Goal: Information Seeking & Learning: Learn about a topic

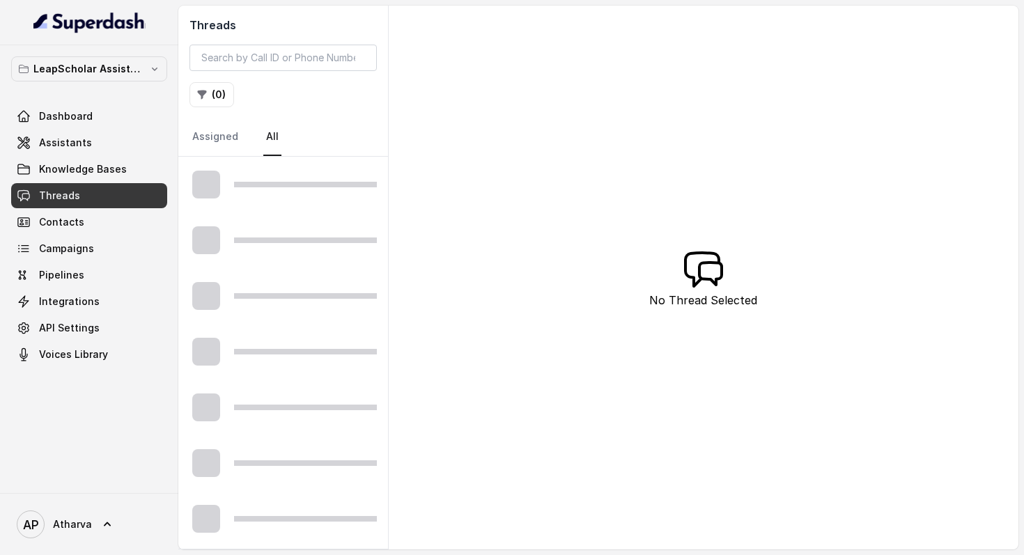
click at [378, 101] on div "Threads ( 0 ) Assigned All" at bounding box center [283, 81] width 210 height 151
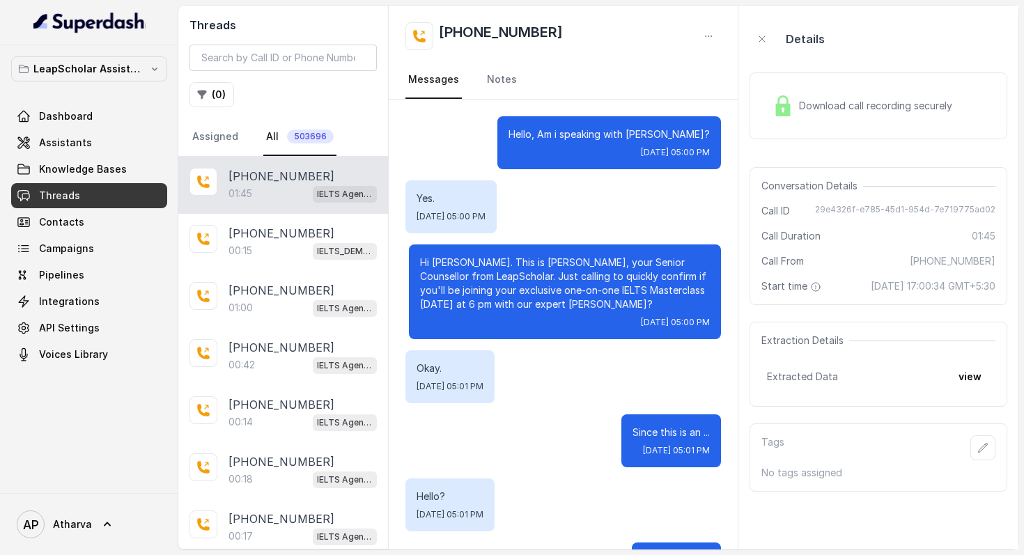
scroll to position [1113, 0]
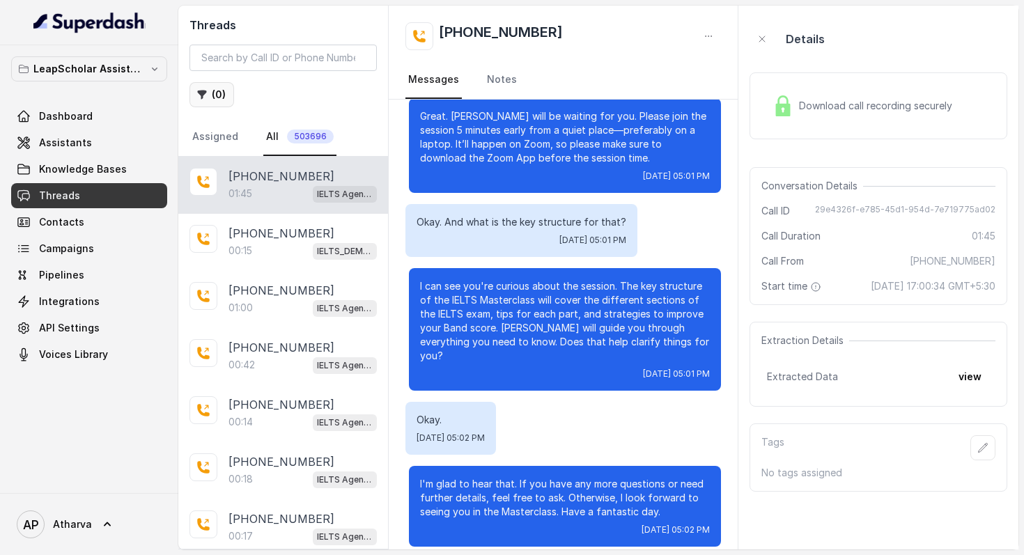
click at [215, 88] on button "( 0 )" at bounding box center [211, 94] width 45 height 25
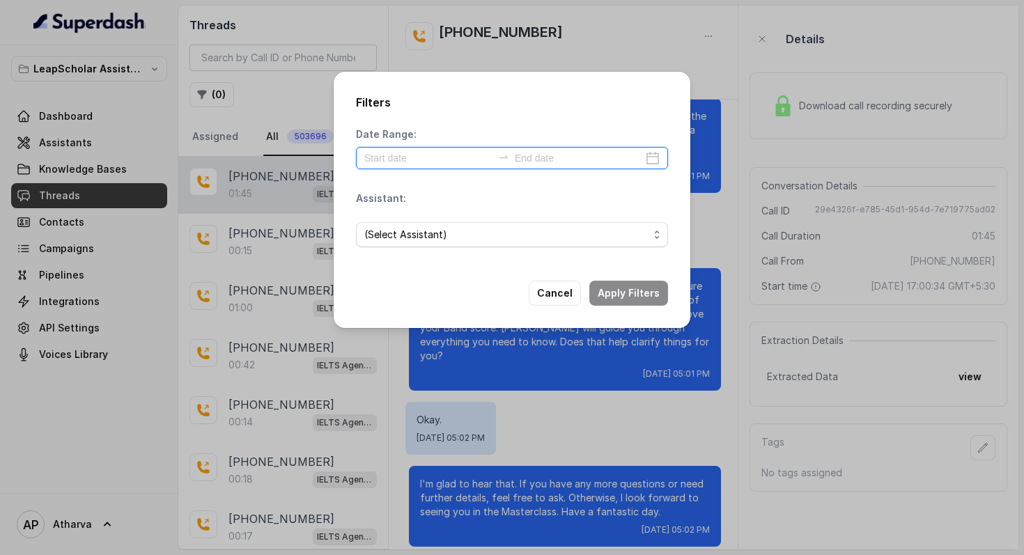
click at [428, 157] on input at bounding box center [428, 157] width 128 height 15
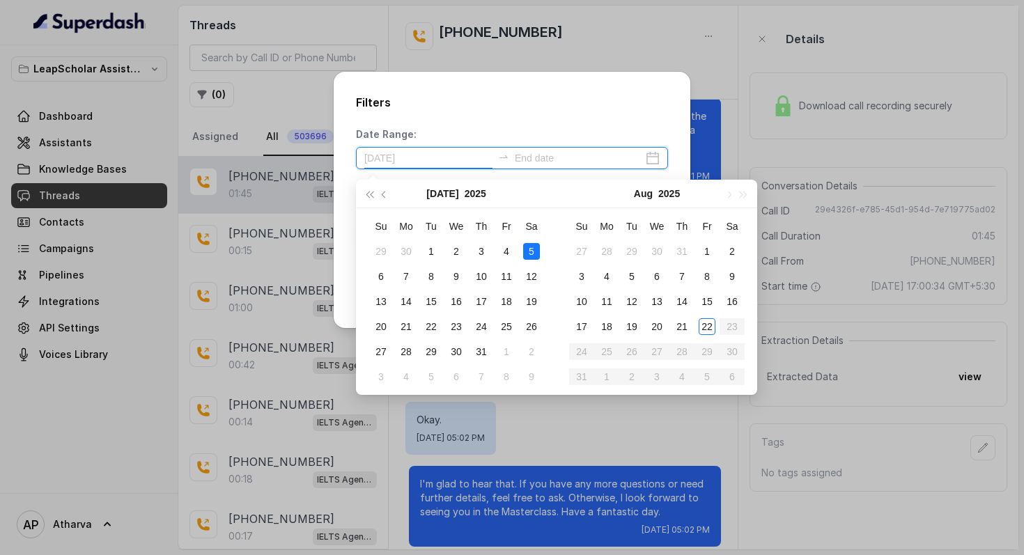
type input "2025-07-05"
type input "[DATE]"
click at [711, 329] on div "22" at bounding box center [707, 326] width 17 height 17
type input "2025-08-21"
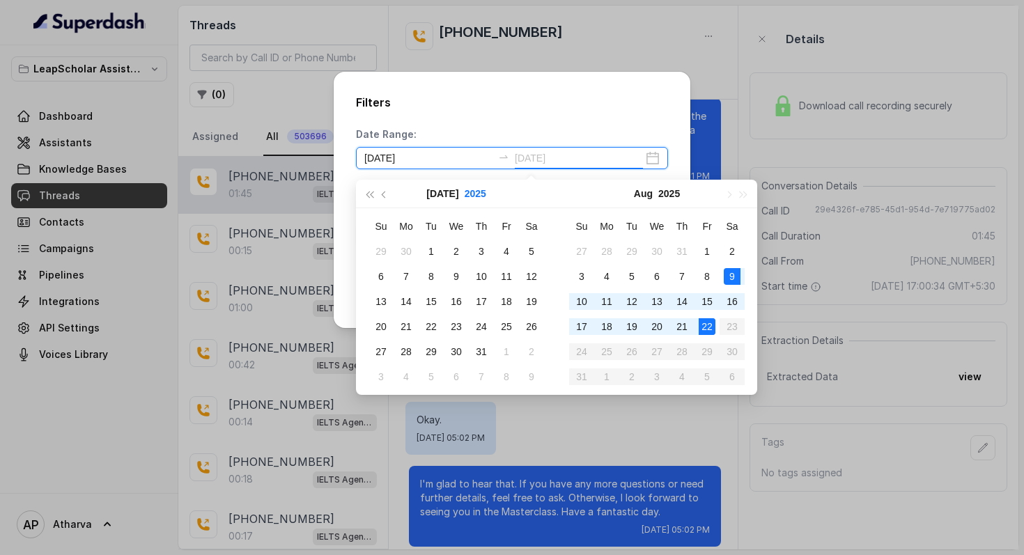
type input "2025-07-02"
type input "2025-08-16"
type input "[DATE]"
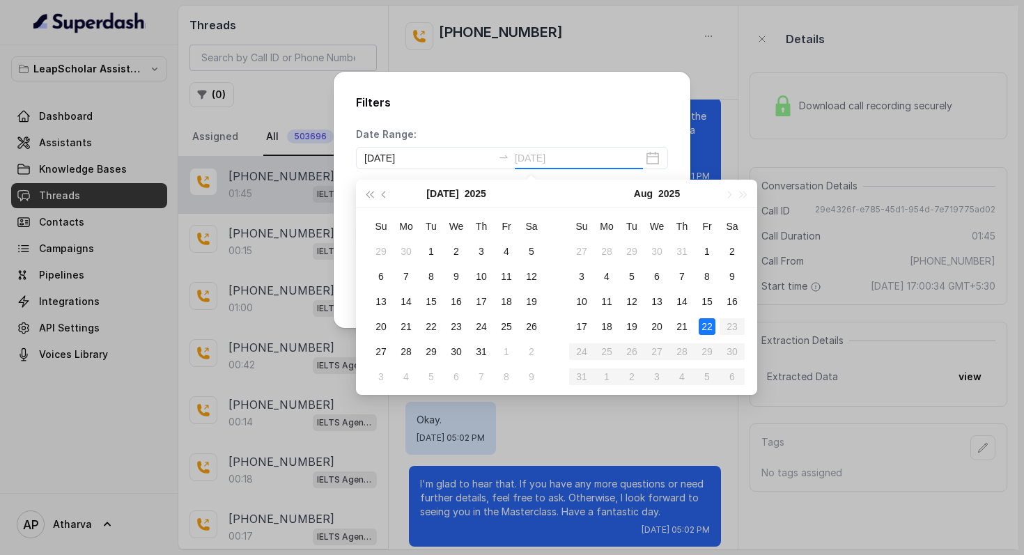
click at [713, 327] on div "22" at bounding box center [707, 326] width 17 height 17
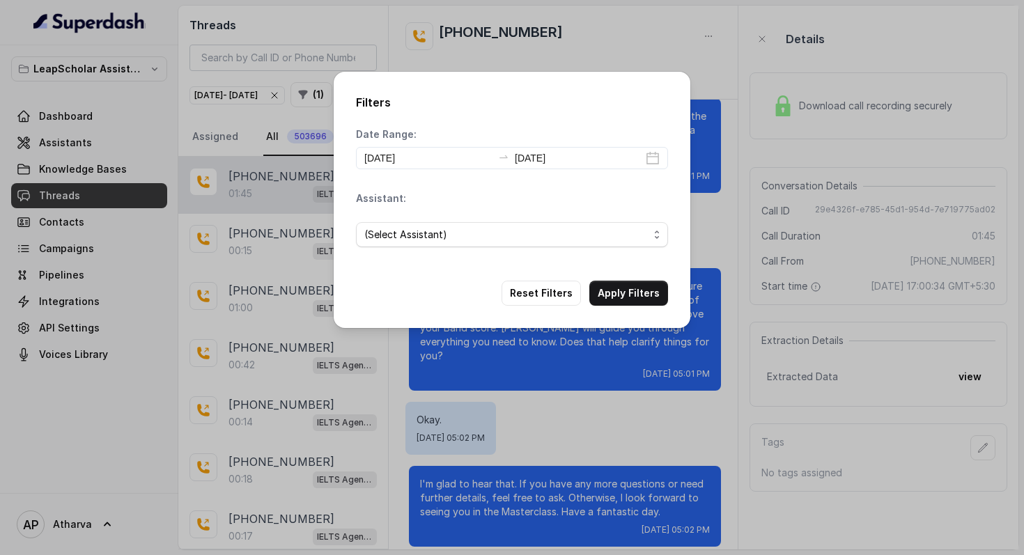
click at [534, 217] on div "(Select Assistant)" at bounding box center [512, 234] width 312 height 47
click at [533, 239] on span "(Select Assistant)" at bounding box center [506, 234] width 284 height 17
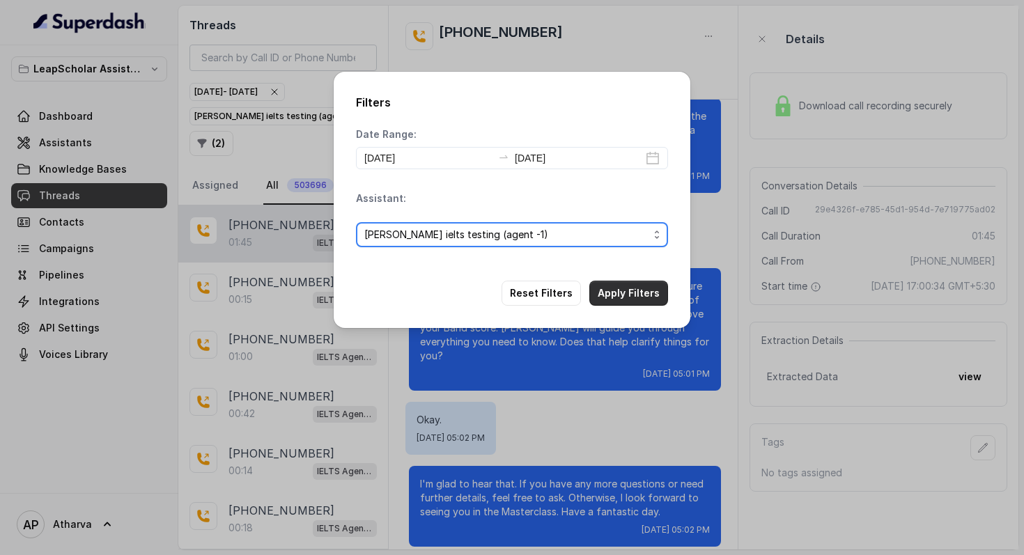
click at [640, 292] on button "Apply Filters" at bounding box center [628, 293] width 79 height 25
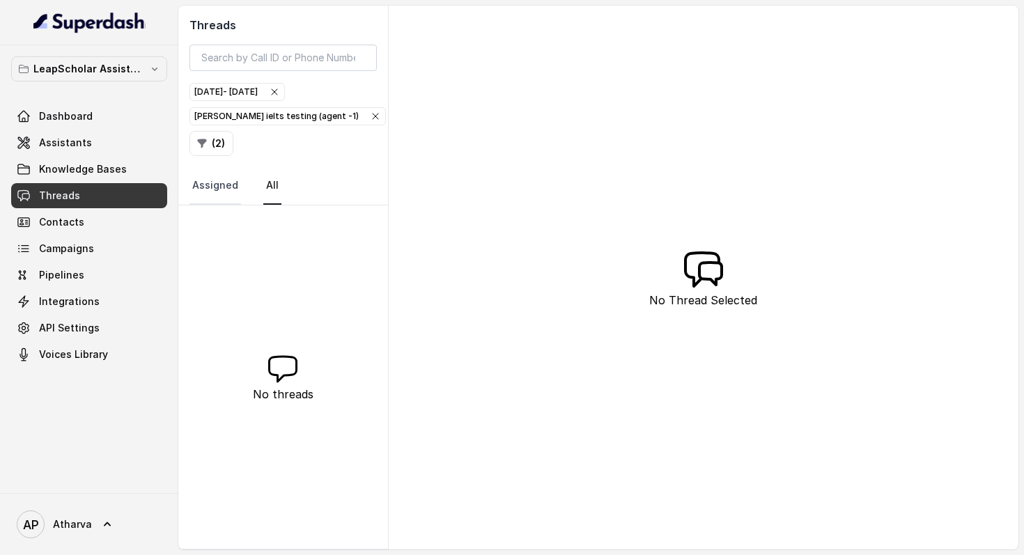
click at [224, 193] on link "Assigned" at bounding box center [215, 186] width 52 height 38
click at [266, 185] on link "All" at bounding box center [272, 186] width 18 height 38
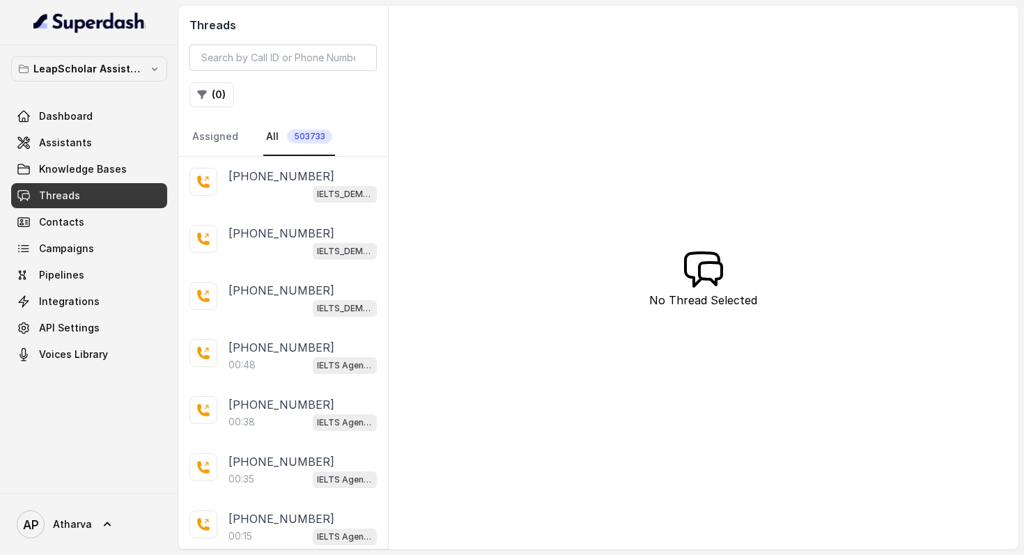
click at [432, 329] on div "Threads ( 0 ) Assigned All 503733 +919985544489 IELTS_DEMO_gk (agent 1) +917086…" at bounding box center [598, 278] width 840 height 544
click at [217, 100] on button "( 0 )" at bounding box center [211, 94] width 45 height 25
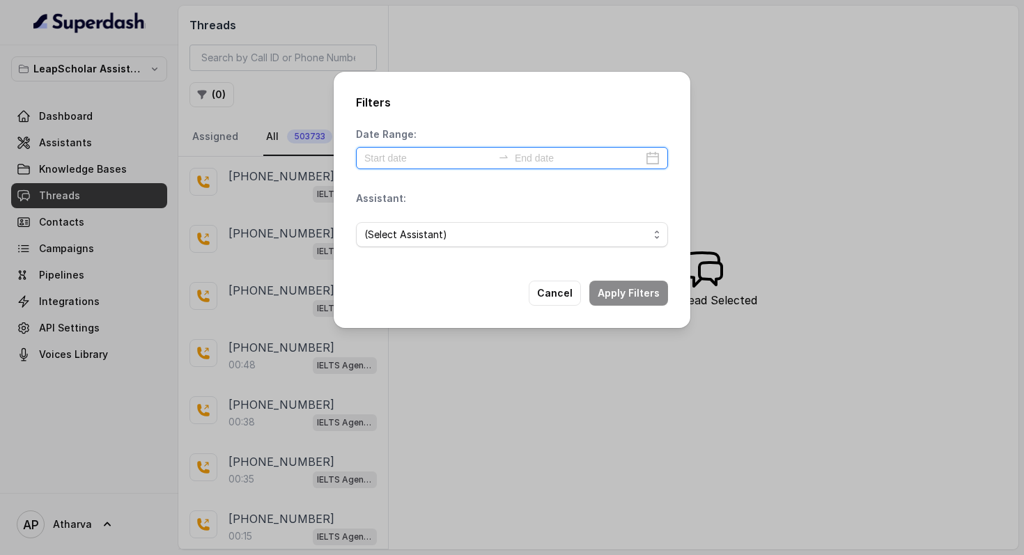
click at [433, 161] on input at bounding box center [428, 157] width 128 height 15
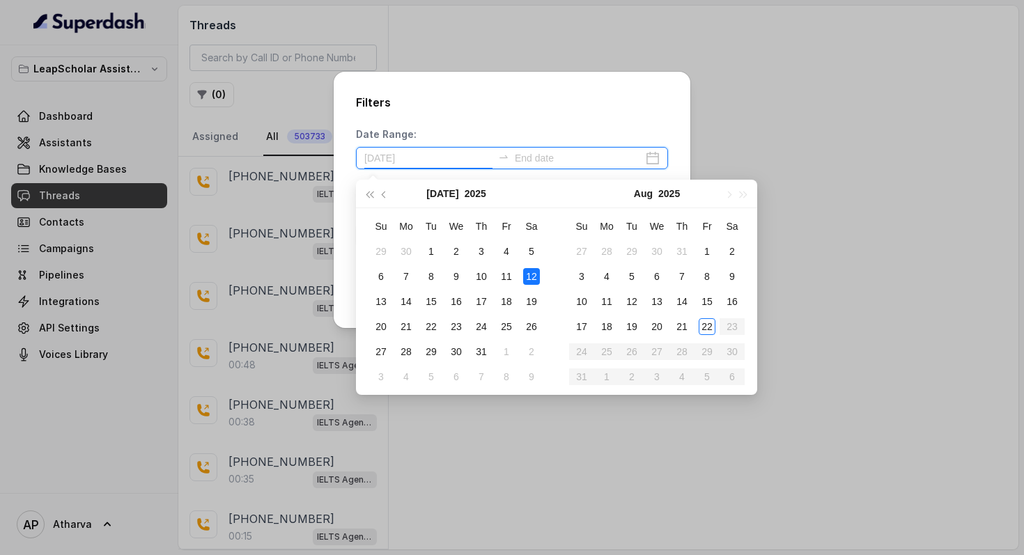
type input "2025-07-26"
type input "[DATE]"
click at [697, 326] on td "22" at bounding box center [706, 326] width 25 height 25
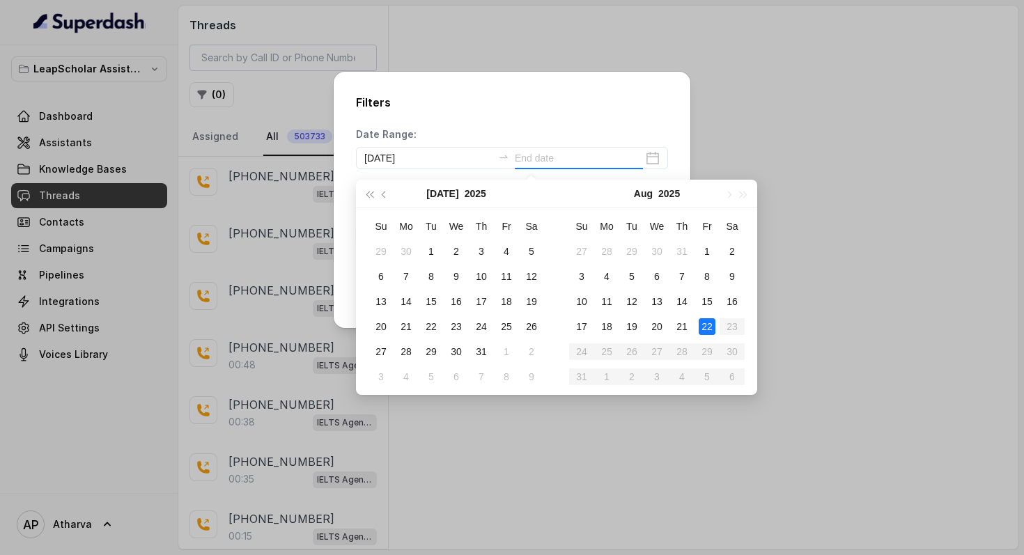
type input "[DATE]"
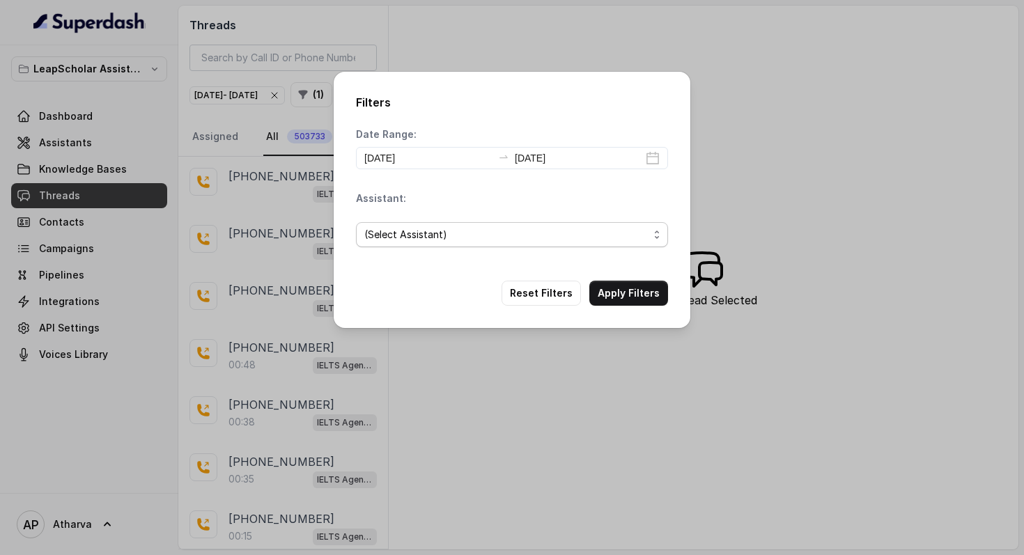
click at [493, 229] on span "(Select Assistant)" at bounding box center [506, 234] width 284 height 17
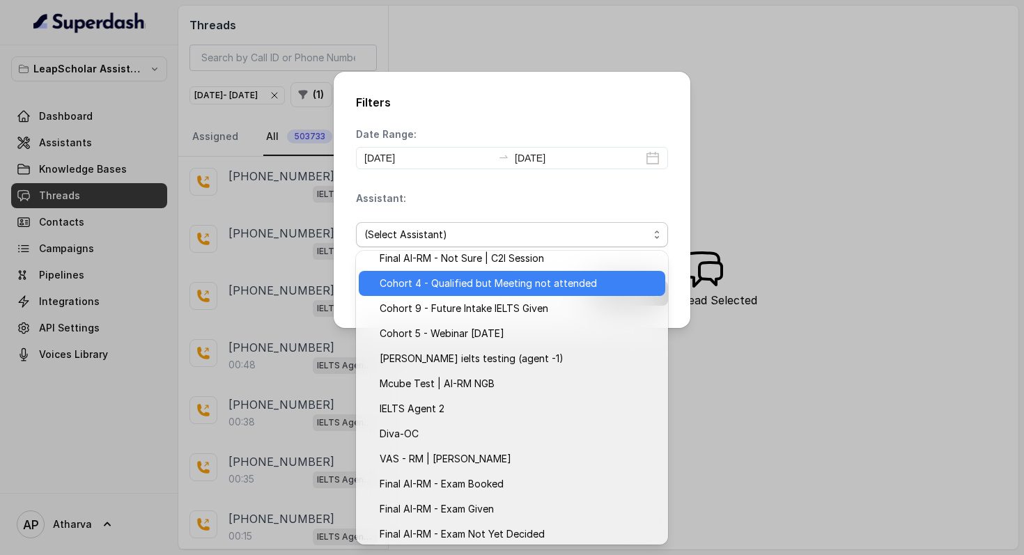
scroll to position [116, 0]
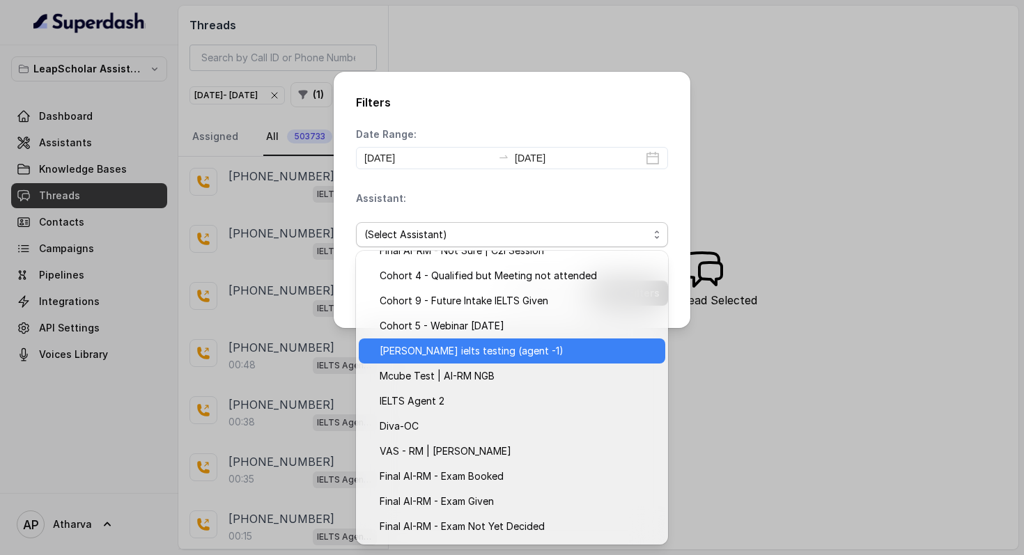
click at [494, 348] on span "[PERSON_NAME] ielts testing (agent -1)" at bounding box center [518, 351] width 277 height 17
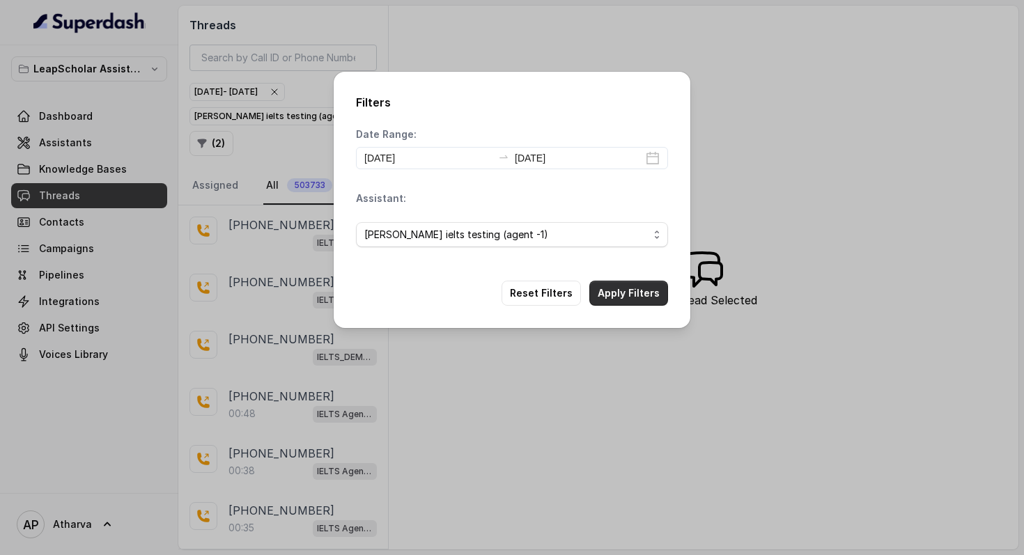
click at [621, 293] on button "Apply Filters" at bounding box center [628, 293] width 79 height 25
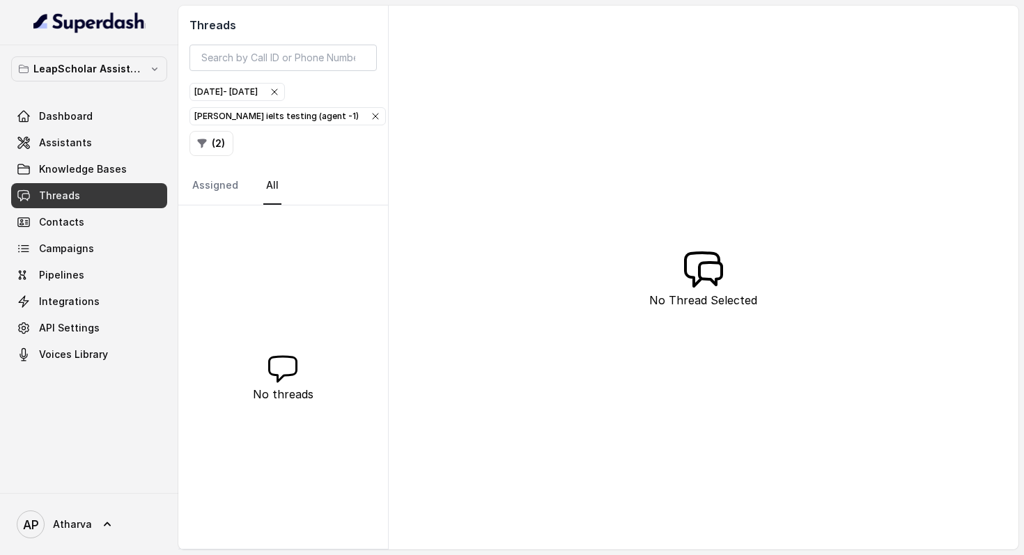
click at [265, 118] on div "[PERSON_NAME] ielts testing (agent -1)" at bounding box center [287, 116] width 187 height 14
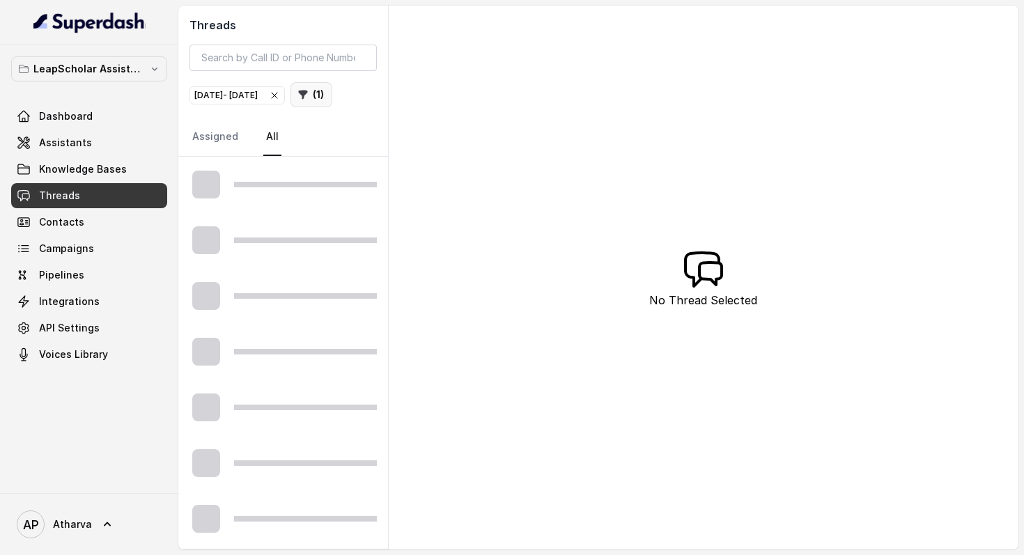
click at [290, 107] on button "( 1 )" at bounding box center [311, 94] width 42 height 25
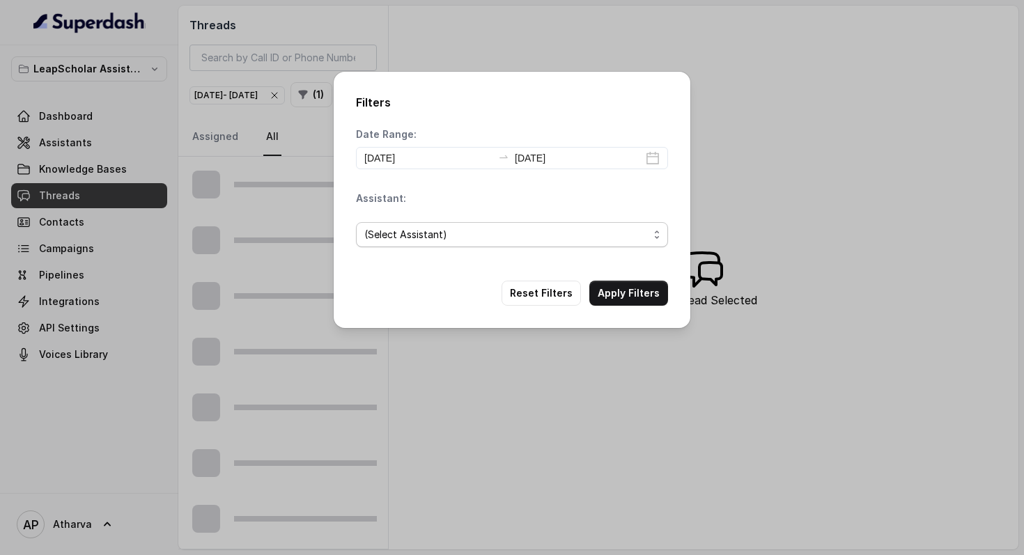
click at [521, 235] on span "(Select Assistant)" at bounding box center [506, 234] width 284 height 17
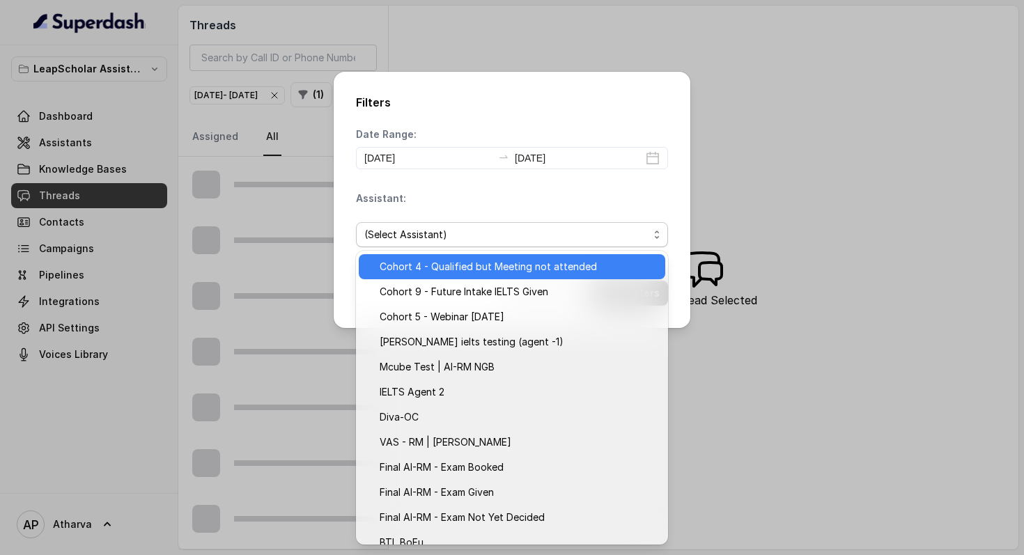
scroll to position [134, 0]
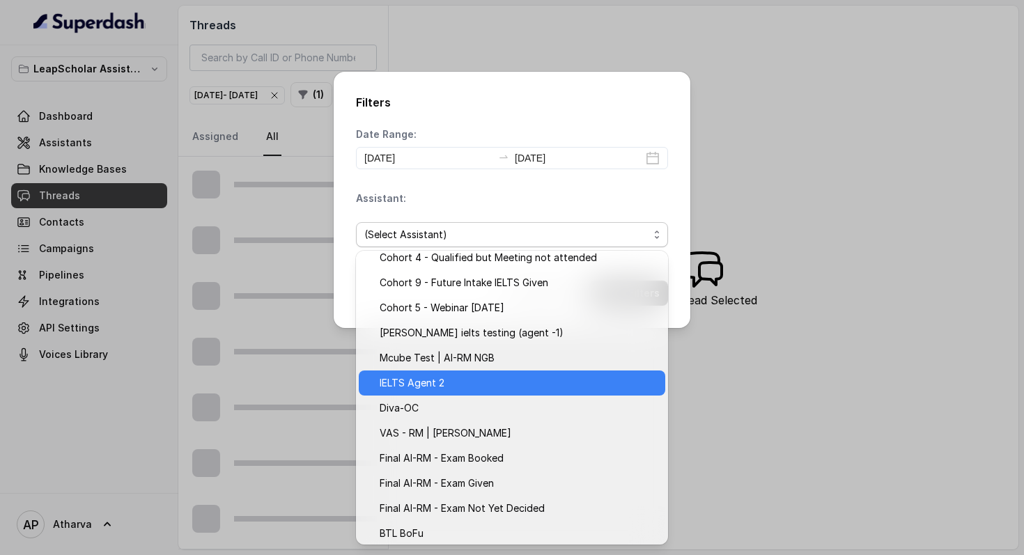
click at [493, 383] on span "IELTS Agent 2" at bounding box center [518, 383] width 277 height 17
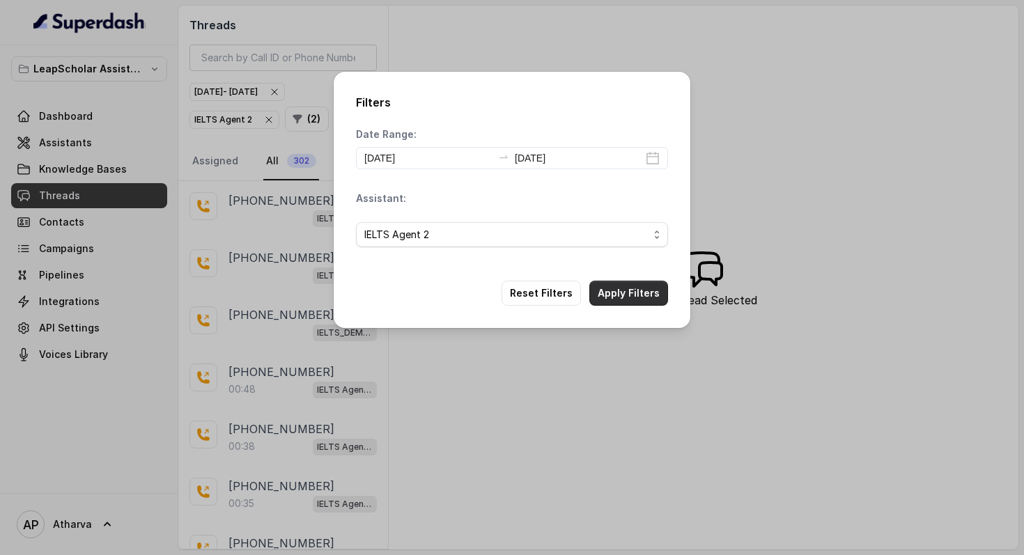
click at [609, 300] on button "Apply Filters" at bounding box center [628, 293] width 79 height 25
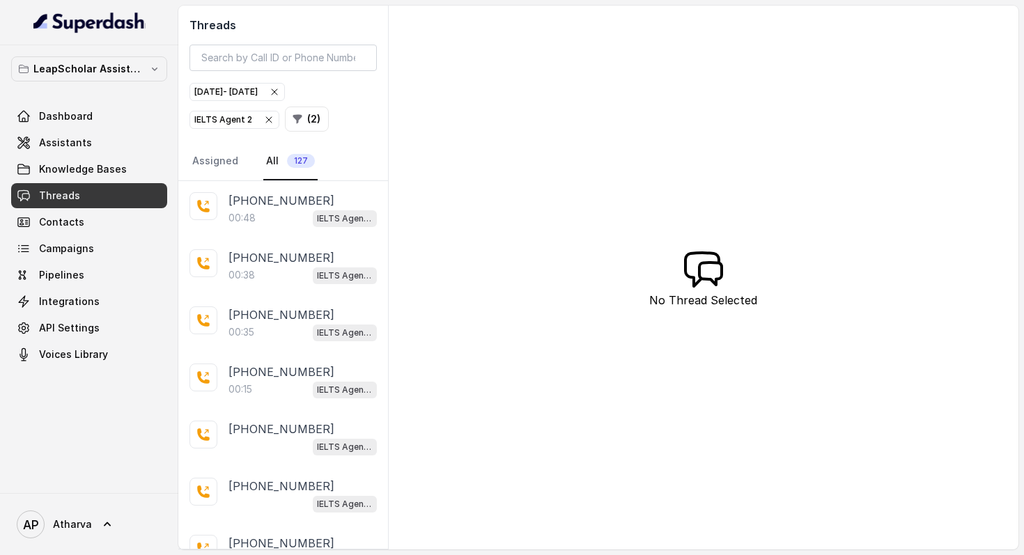
click at [255, 123] on div "IELTS Agent 2" at bounding box center [234, 120] width 80 height 14
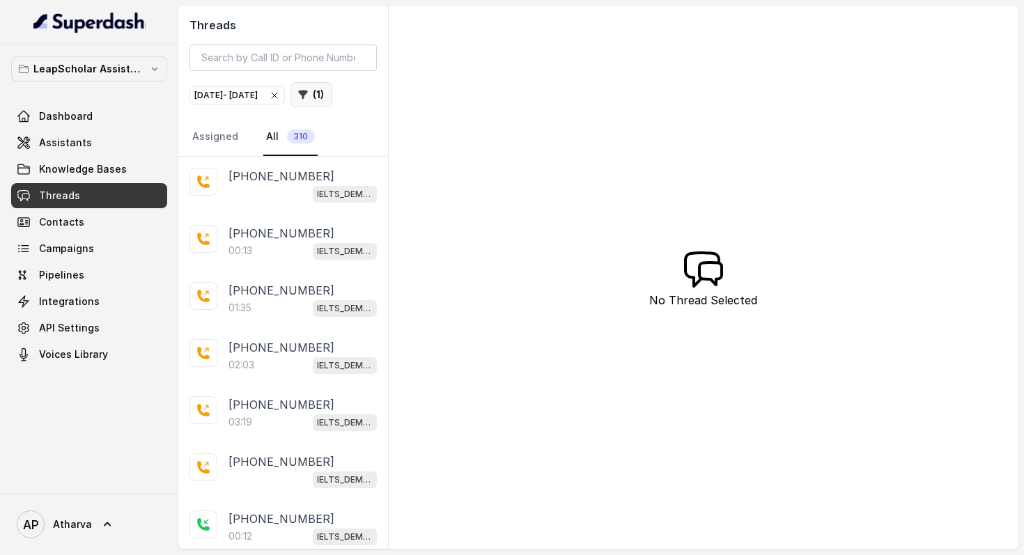
click at [297, 100] on icon "button" at bounding box center [302, 94] width 11 height 11
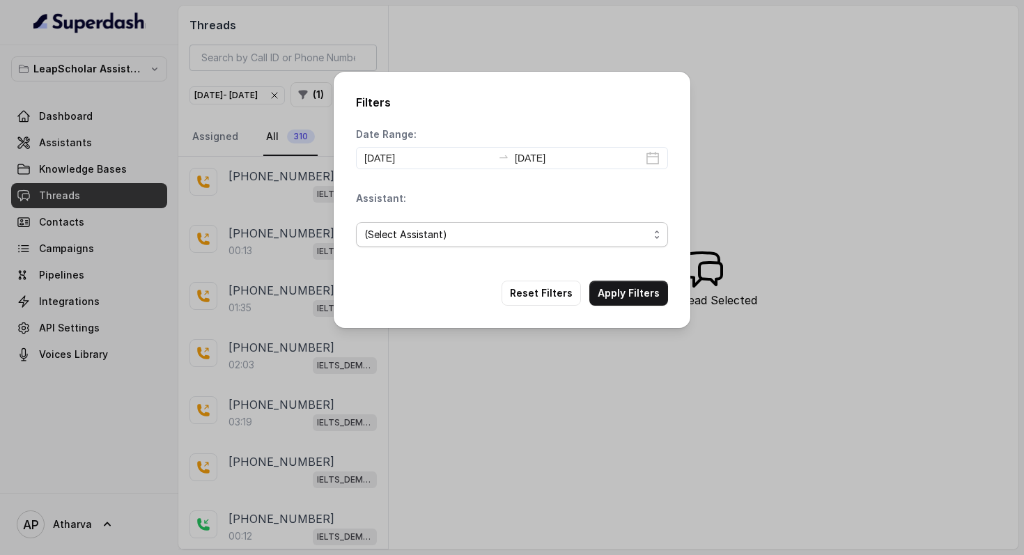
click at [437, 243] on span "(Select Assistant)" at bounding box center [512, 234] width 312 height 25
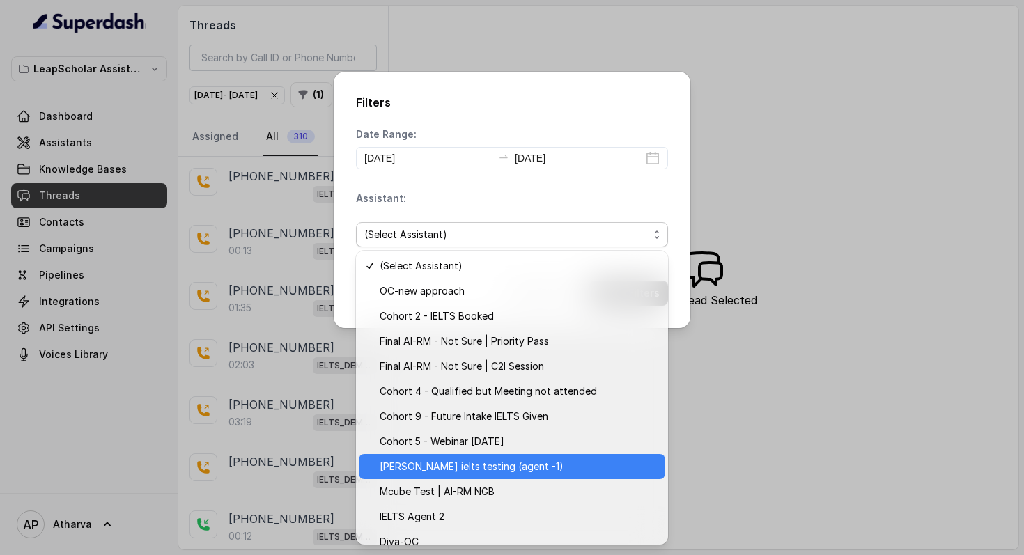
click at [488, 468] on span "[PERSON_NAME] ielts testing (agent -1)" at bounding box center [518, 466] width 277 height 17
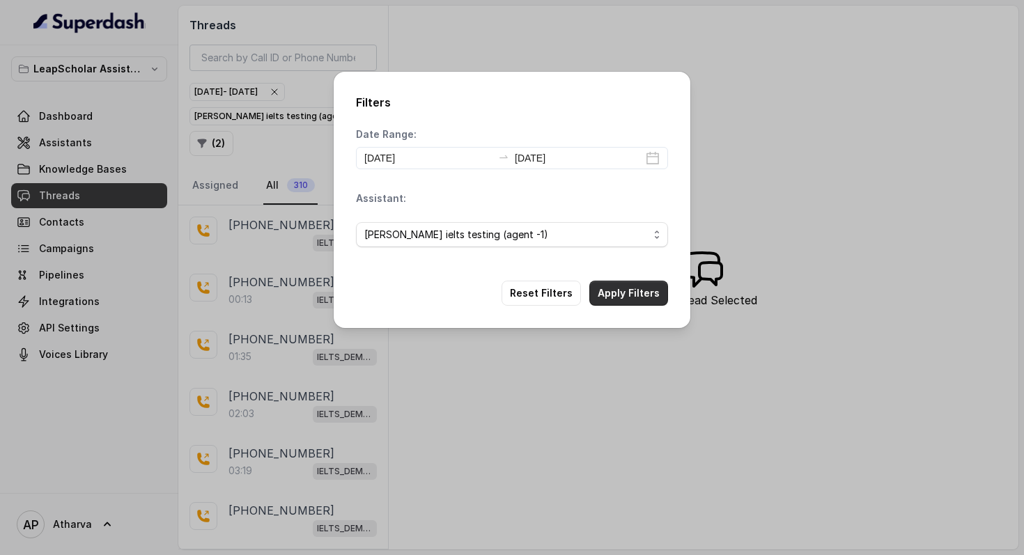
click at [638, 291] on button "Apply Filters" at bounding box center [628, 293] width 79 height 25
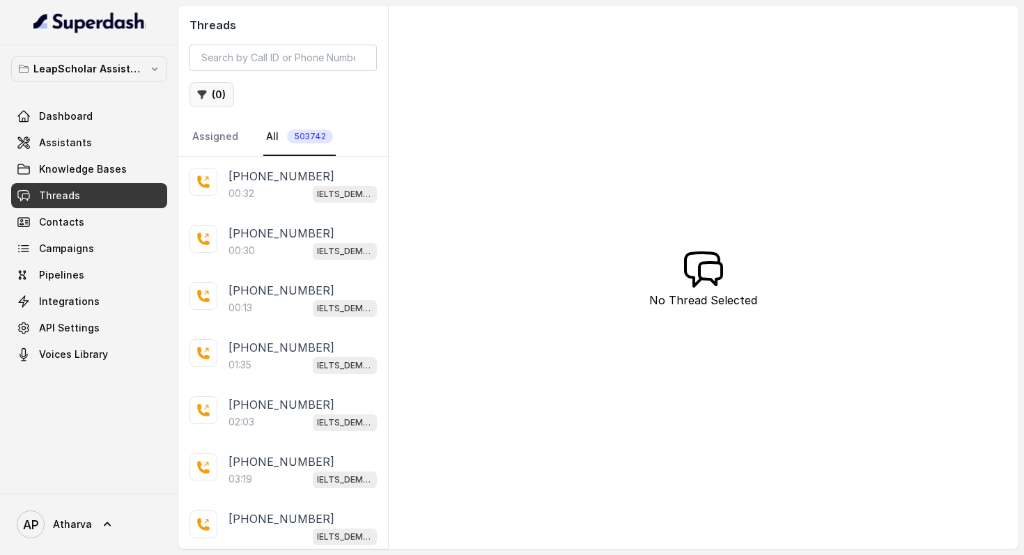
click at [210, 104] on button "( 0 )" at bounding box center [211, 94] width 45 height 25
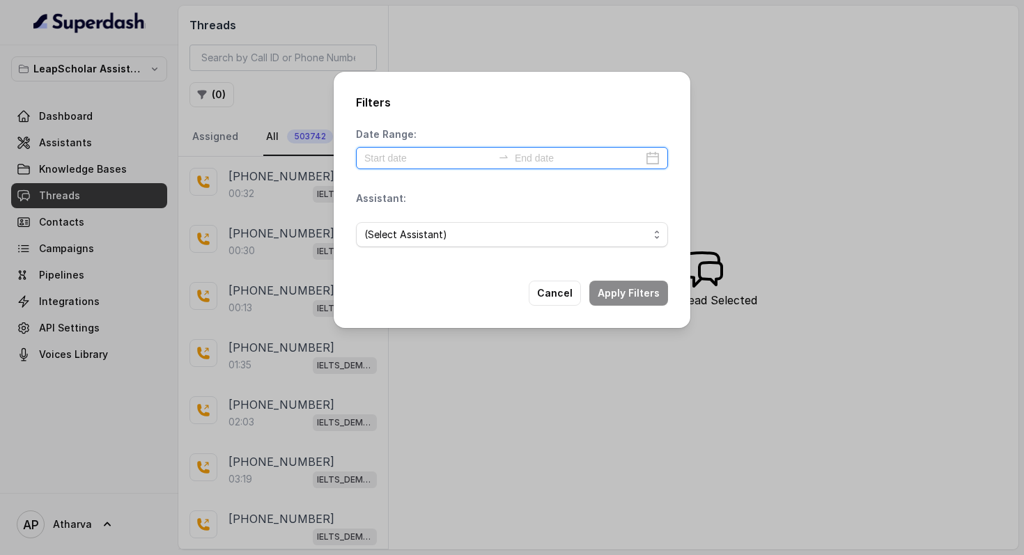
click at [428, 159] on input at bounding box center [428, 157] width 128 height 15
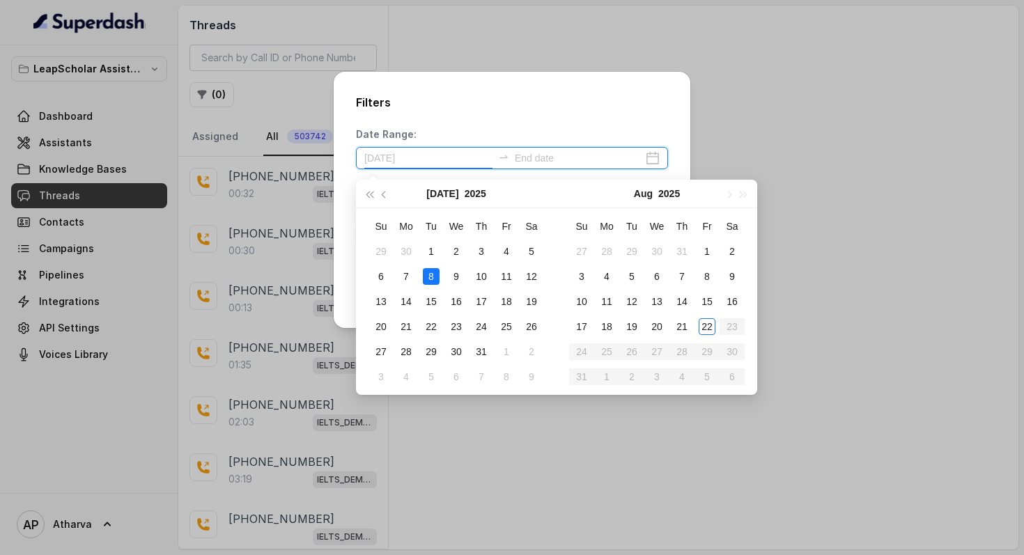
type input "[DATE]"
click at [710, 323] on div "22" at bounding box center [707, 326] width 17 height 17
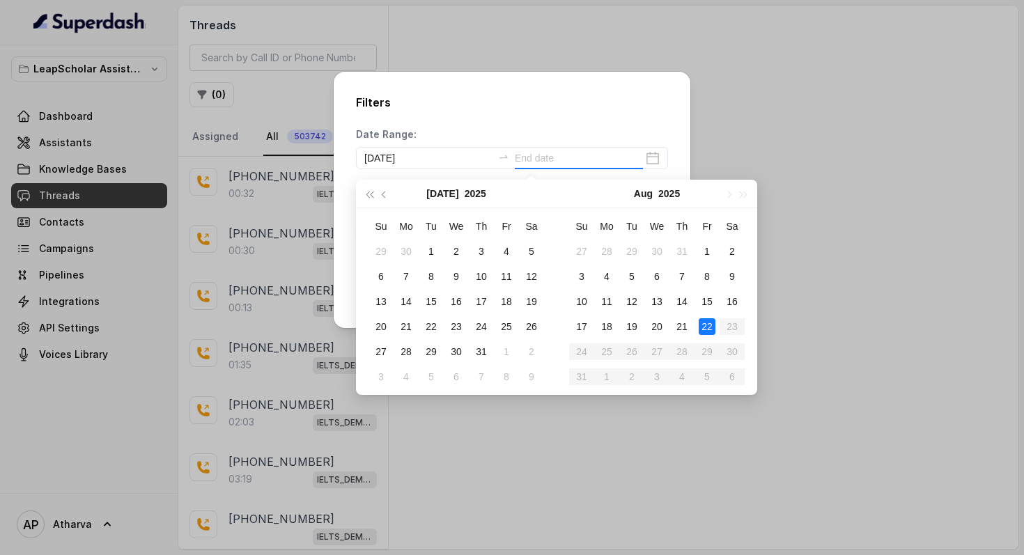
type input "[DATE]"
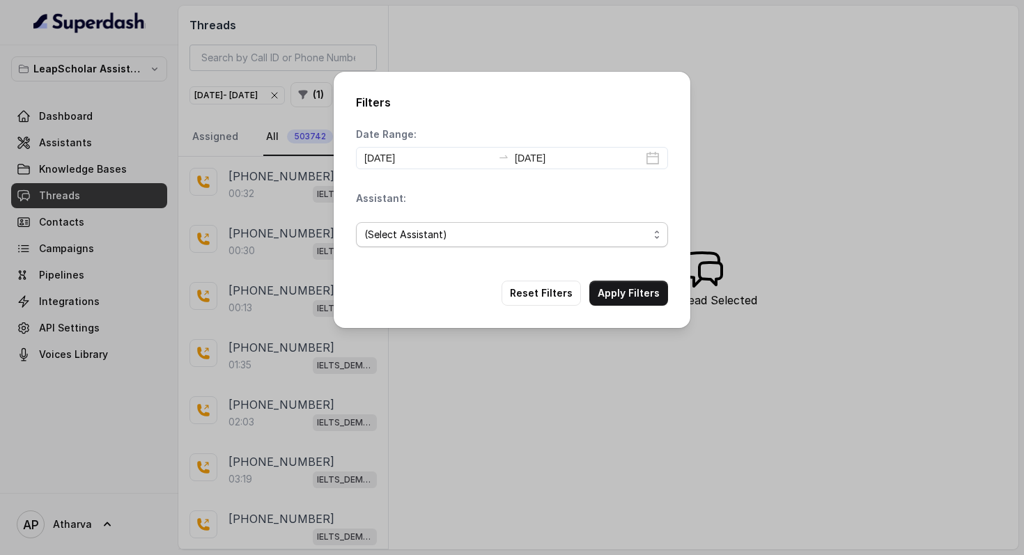
click at [515, 228] on span "(Select Assistant)" at bounding box center [506, 234] width 284 height 17
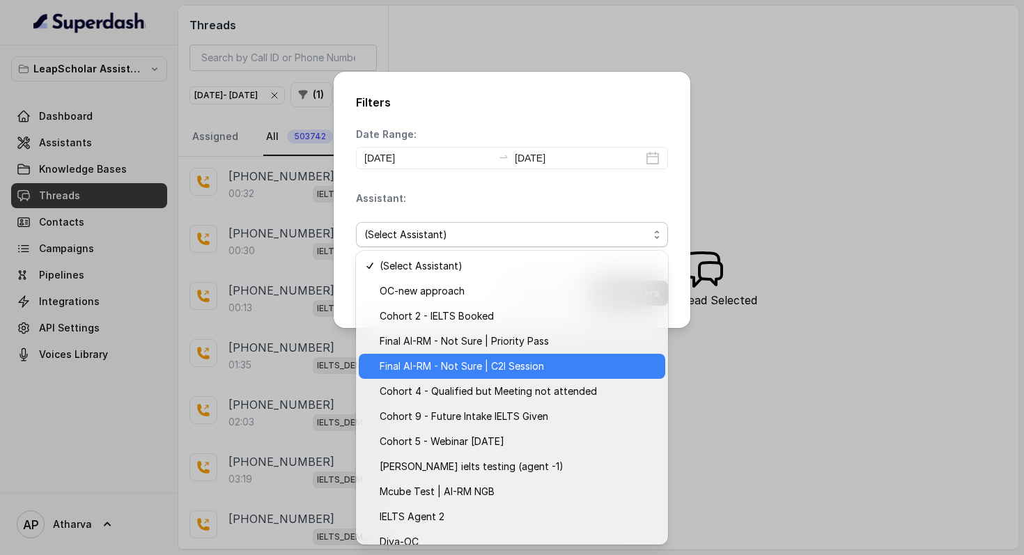
scroll to position [56, 0]
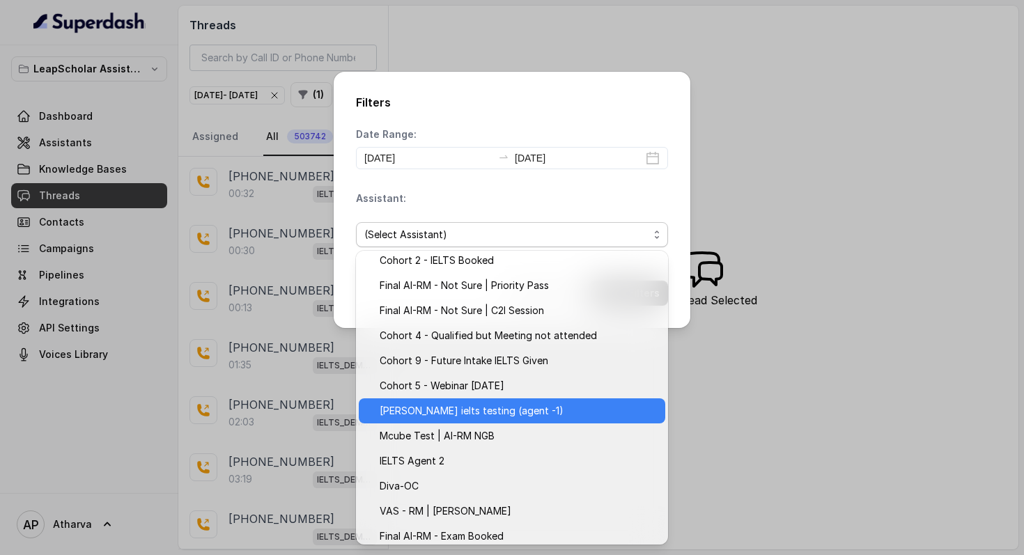
click at [492, 410] on span "[PERSON_NAME] ielts testing (agent -1)" at bounding box center [518, 411] width 277 height 17
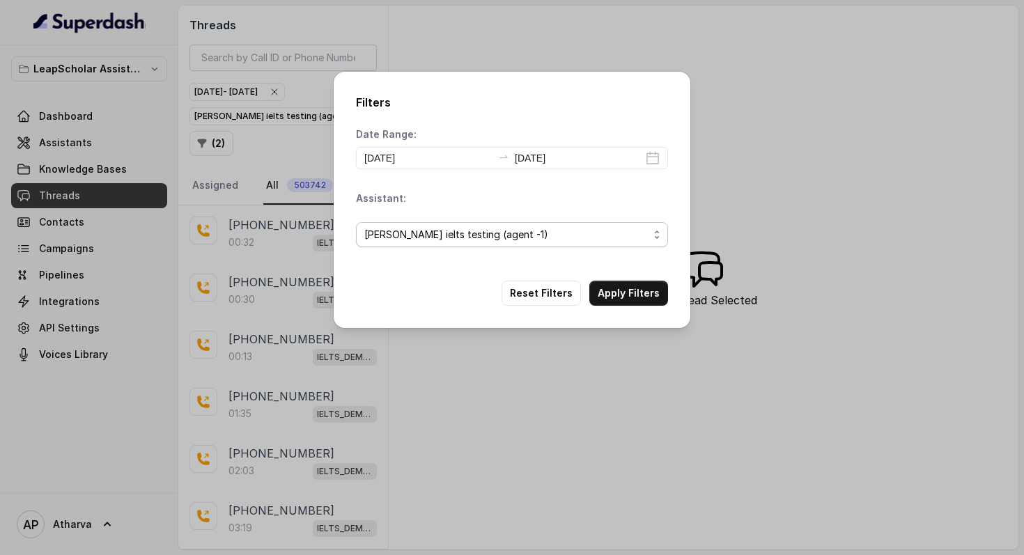
click at [513, 238] on span "[PERSON_NAME] ielts testing (agent -1)" at bounding box center [506, 234] width 284 height 17
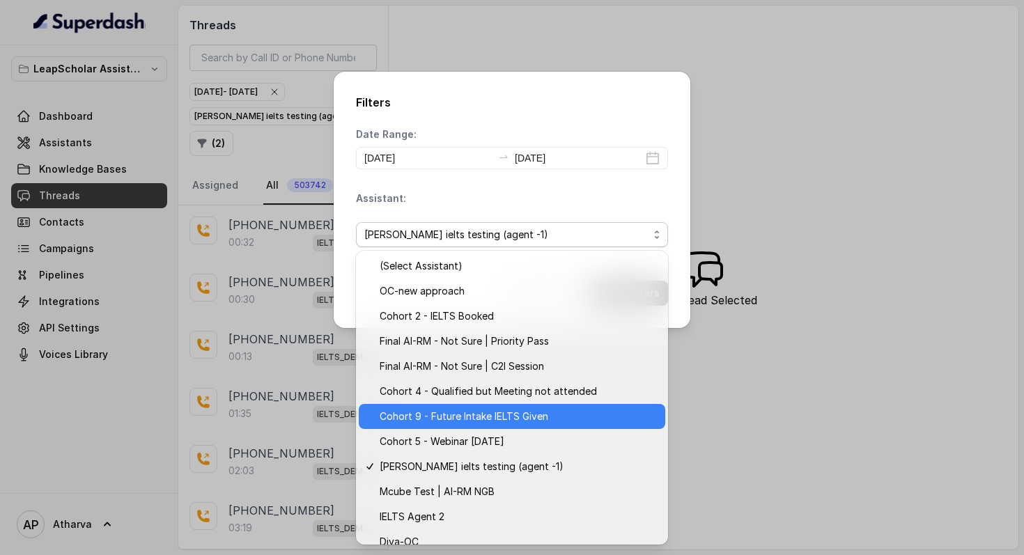
scroll to position [213, 0]
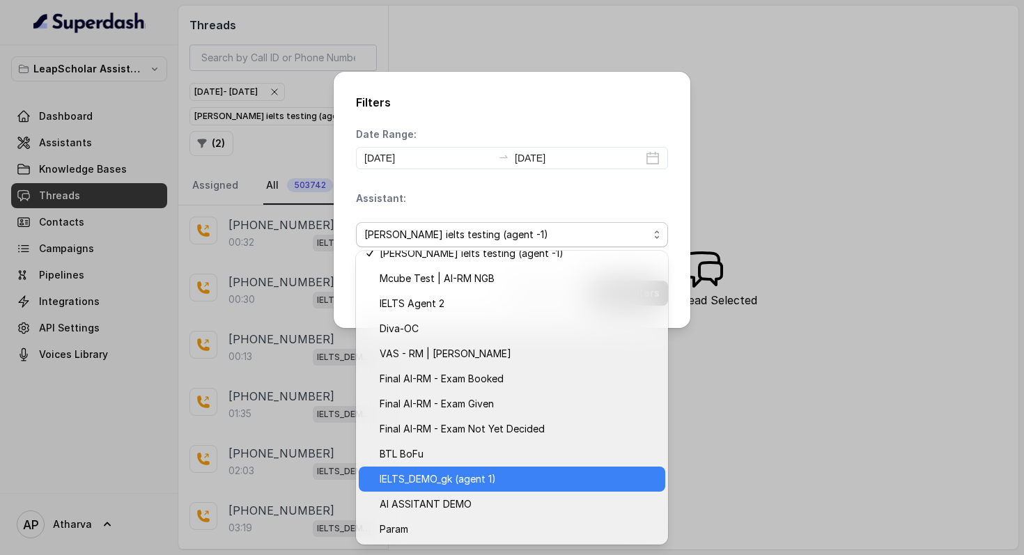
click at [511, 483] on span "IELTS_DEMO_gk (agent 1)" at bounding box center [518, 479] width 277 height 17
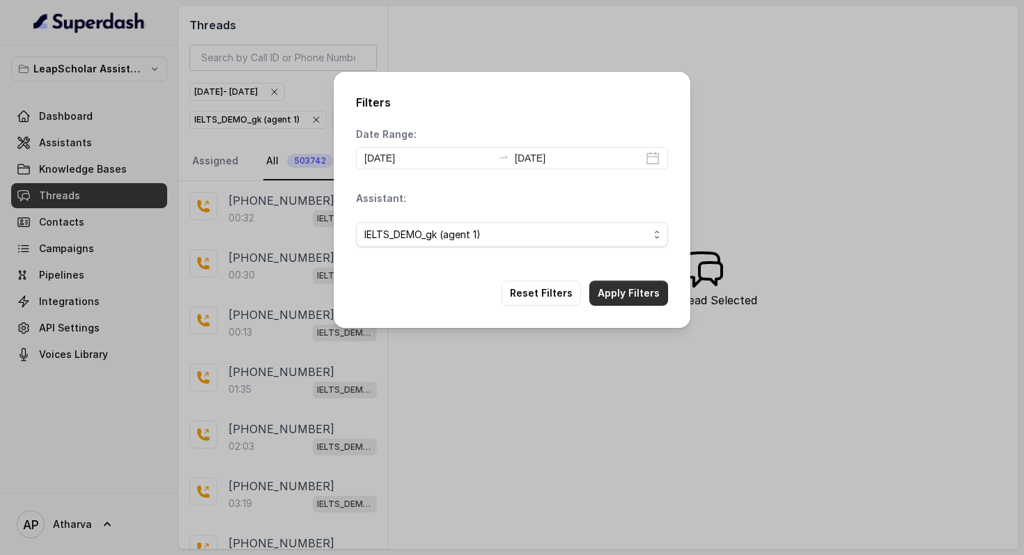
click at [630, 302] on button "Apply Filters" at bounding box center [628, 293] width 79 height 25
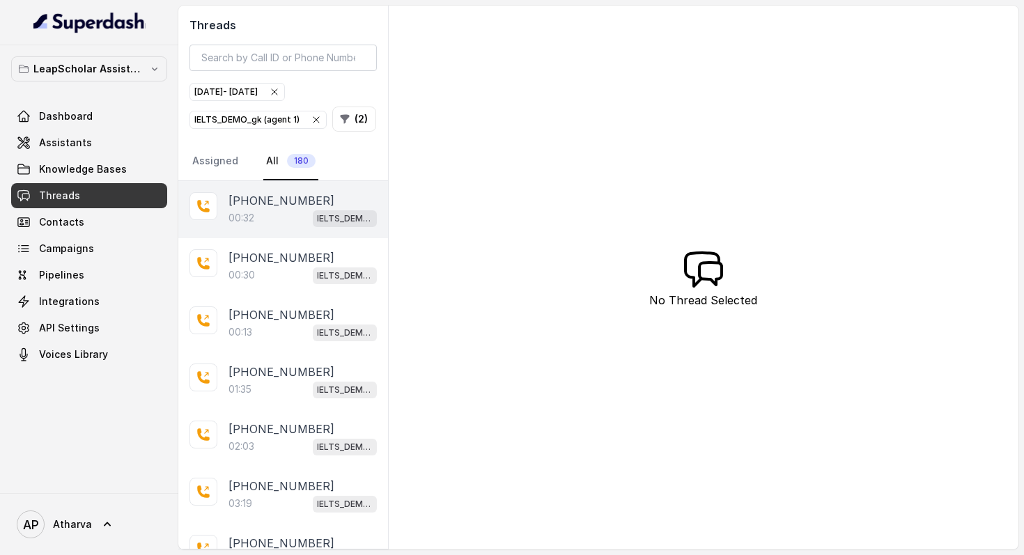
click at [277, 211] on div "00:32 IELTS_DEMO_gk (agent 1)" at bounding box center [302, 218] width 148 height 18
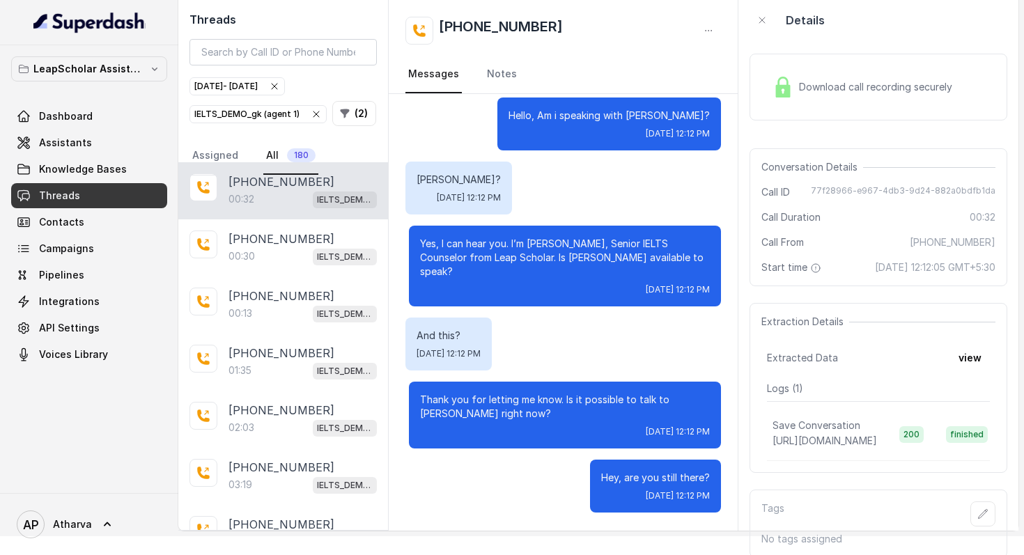
scroll to position [36, 0]
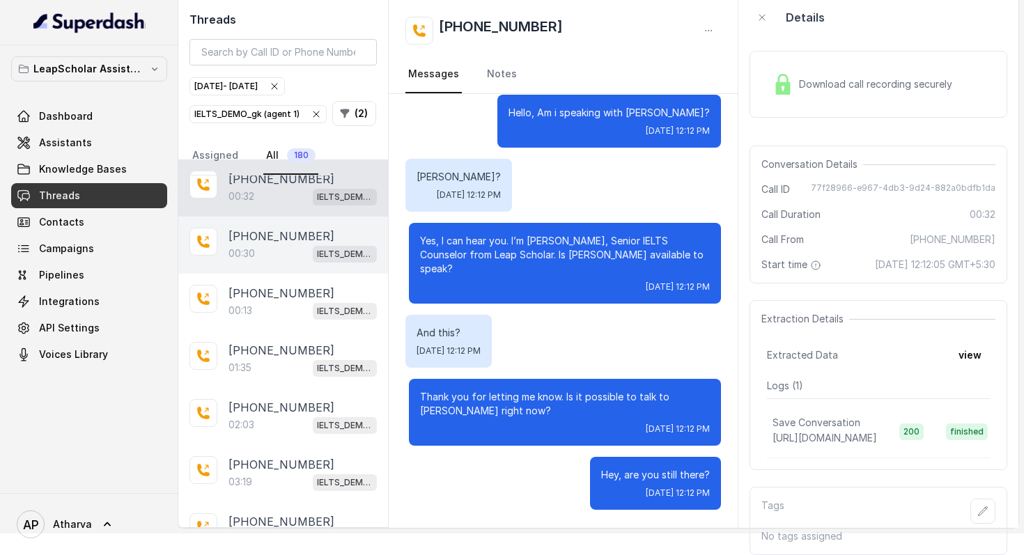
click at [296, 228] on p "[PHONE_NUMBER]" at bounding box center [281, 236] width 106 height 17
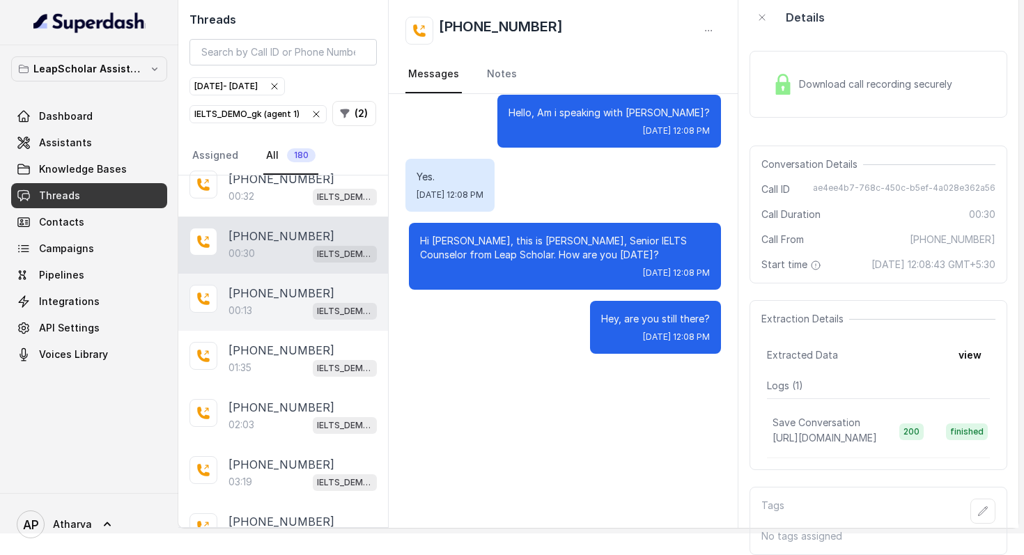
click at [277, 302] on div "00:13 IELTS_DEMO_gk (agent 1)" at bounding box center [302, 311] width 148 height 18
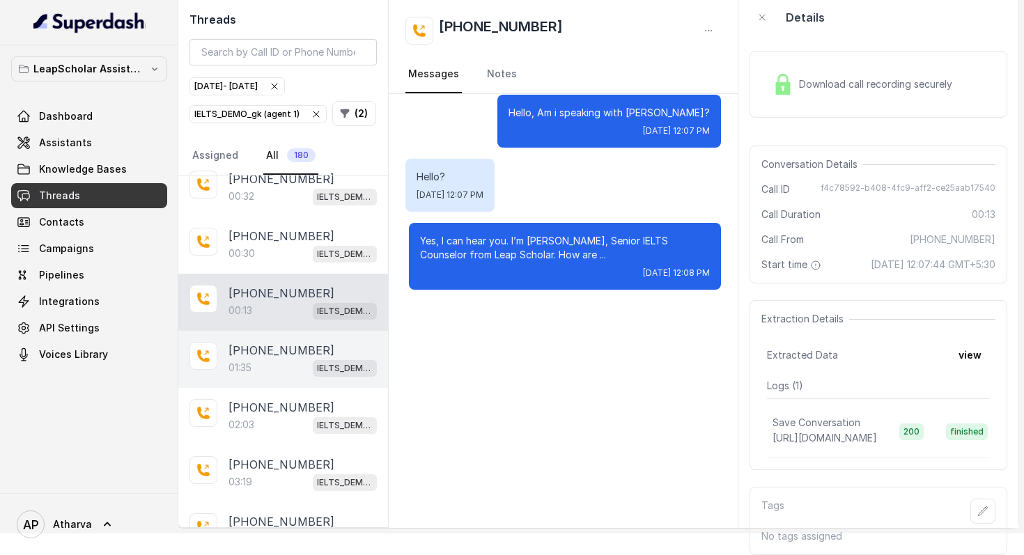
click at [303, 342] on p "[PHONE_NUMBER]" at bounding box center [281, 350] width 106 height 17
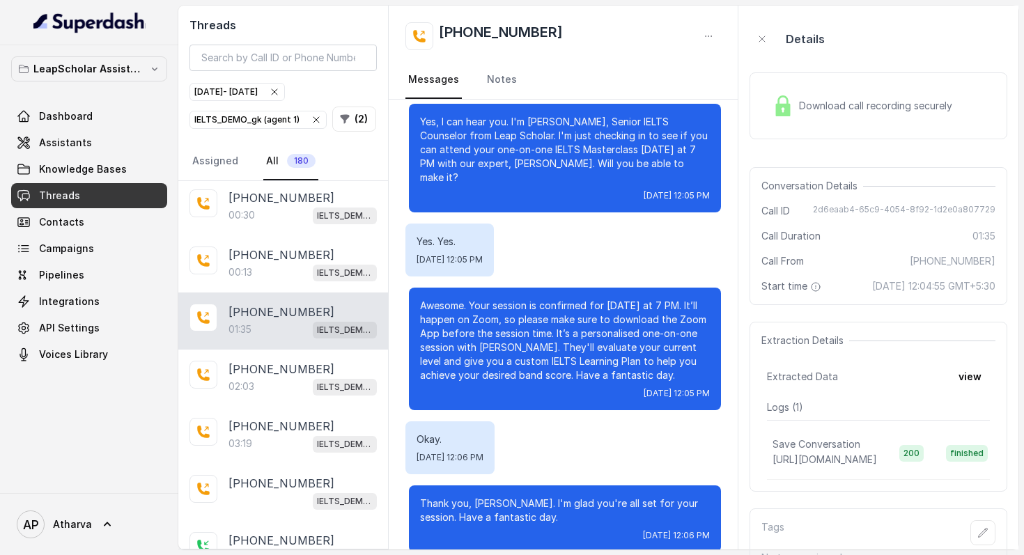
scroll to position [347, 0]
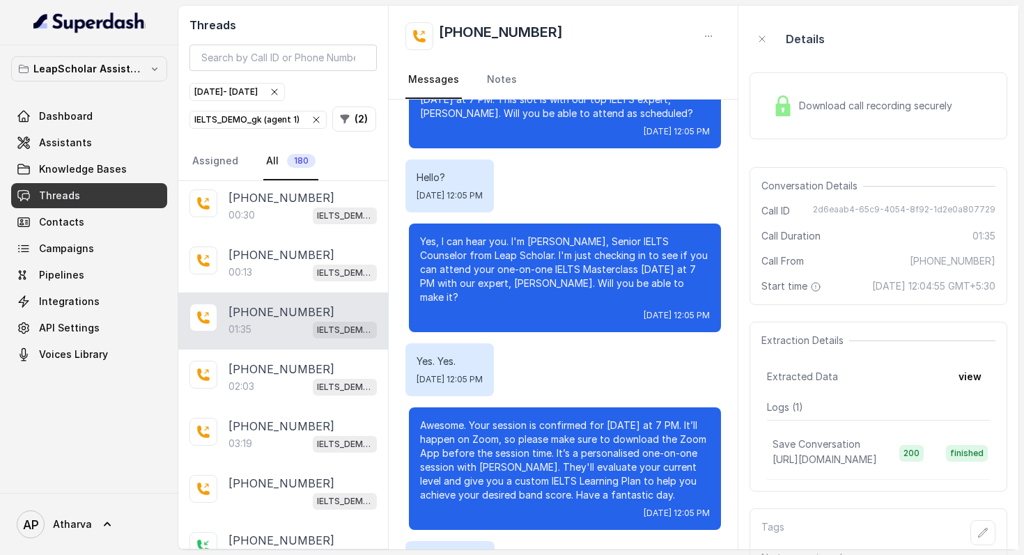
click at [265, 123] on div "IELTS_DEMO_gk (agent 1)" at bounding box center [257, 120] width 127 height 14
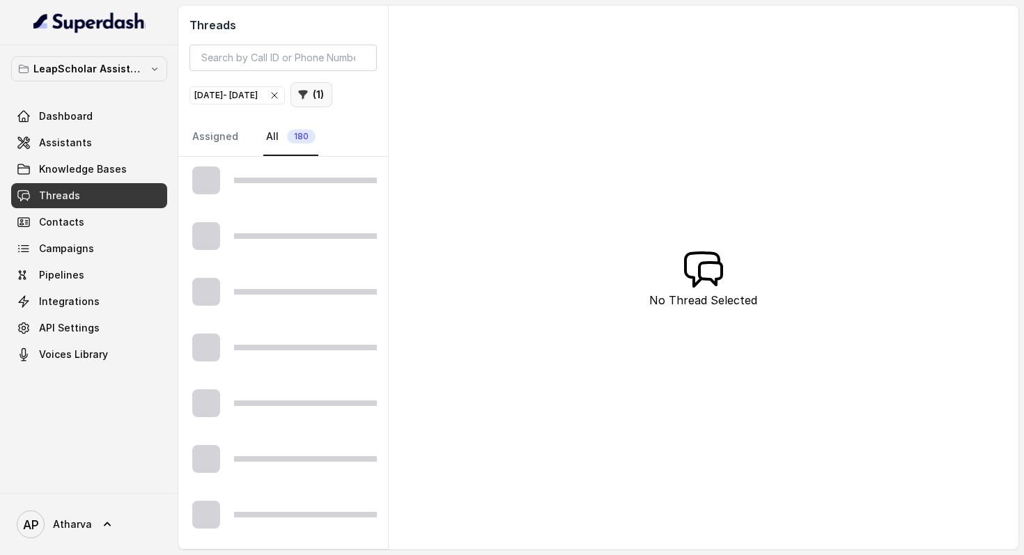
click at [290, 107] on button "( 1 )" at bounding box center [311, 94] width 42 height 25
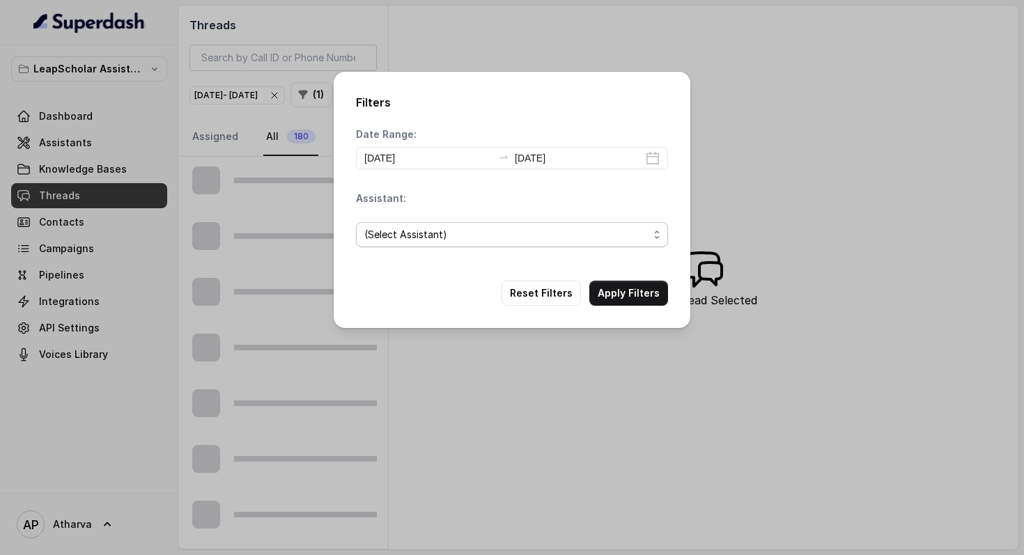
click at [461, 227] on span "(Select Assistant)" at bounding box center [506, 234] width 284 height 17
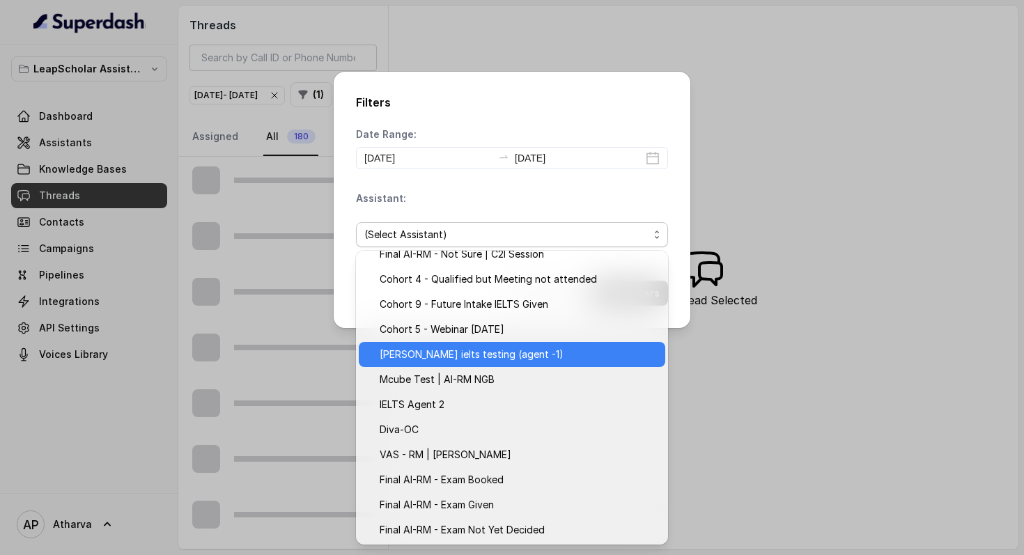
scroll to position [121, 0]
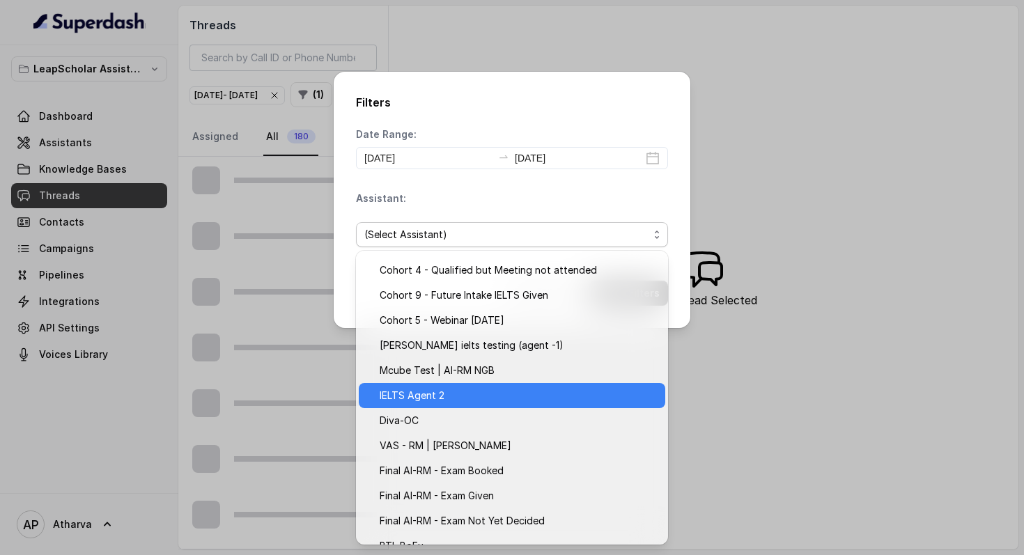
click at [476, 394] on span "IELTS Agent 2" at bounding box center [518, 395] width 277 height 17
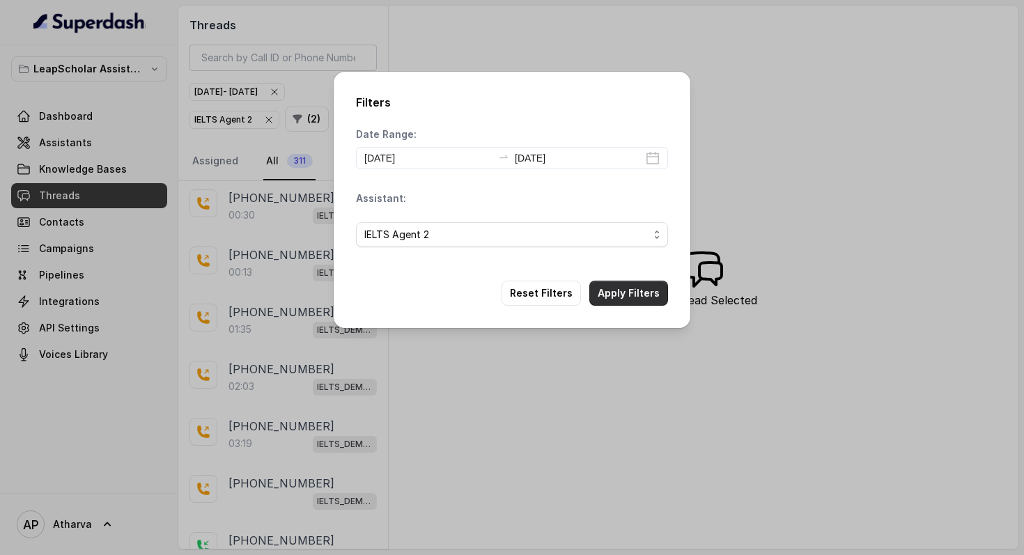
click at [647, 290] on button "Apply Filters" at bounding box center [628, 293] width 79 height 25
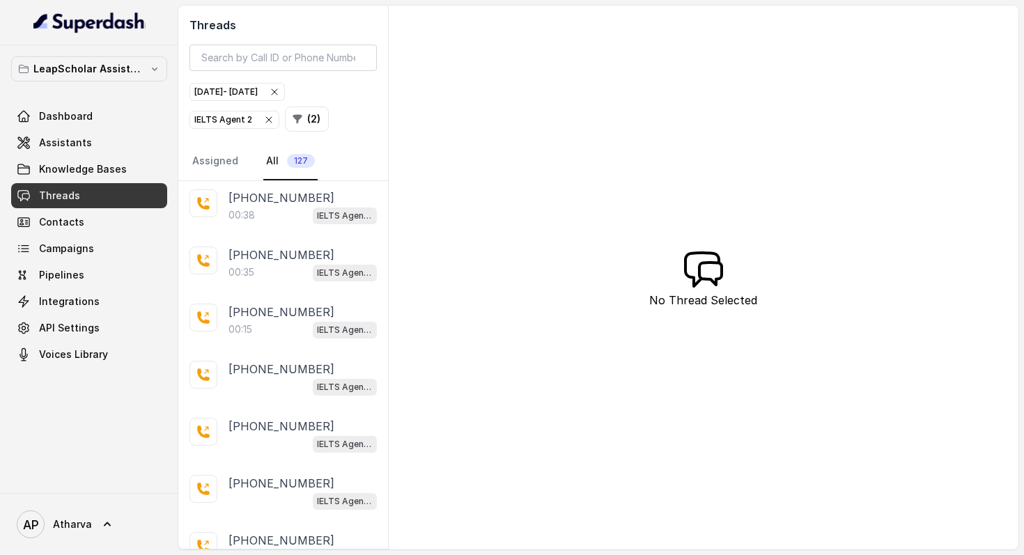
click at [225, 123] on div "IELTS Agent 2" at bounding box center [234, 120] width 80 height 14
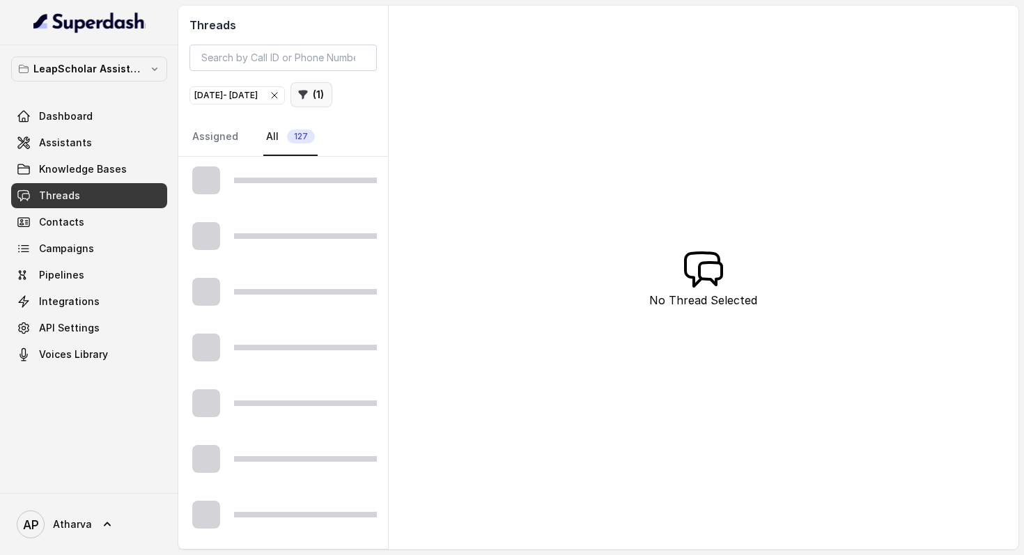
click at [290, 107] on button "( 1 )" at bounding box center [311, 94] width 42 height 25
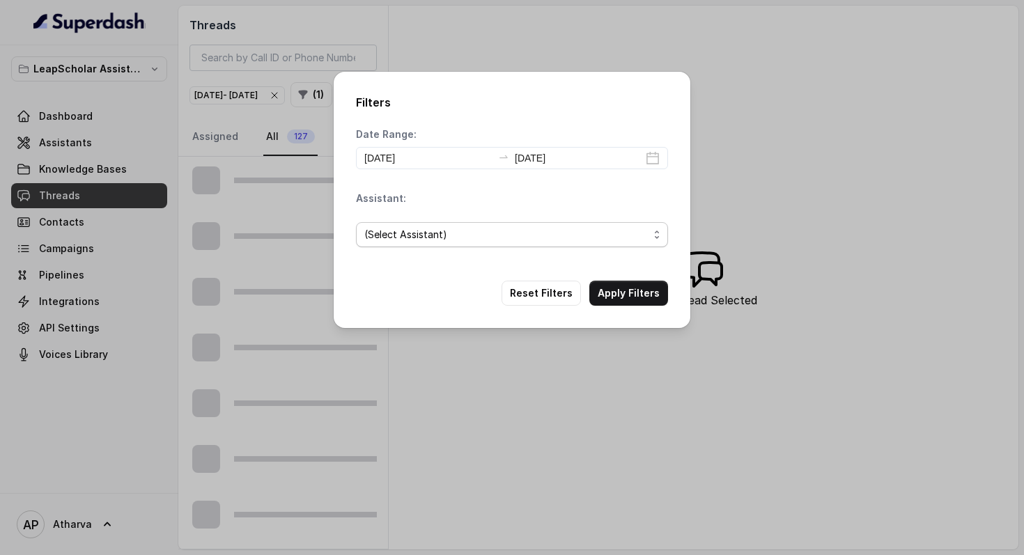
click at [493, 236] on span "(Select Assistant)" at bounding box center [506, 234] width 284 height 17
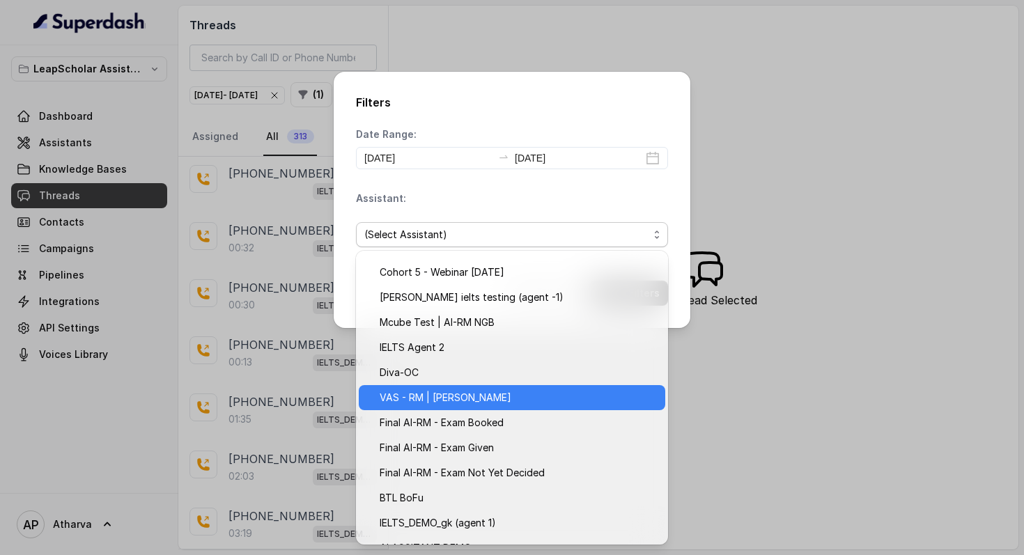
scroll to position [213, 0]
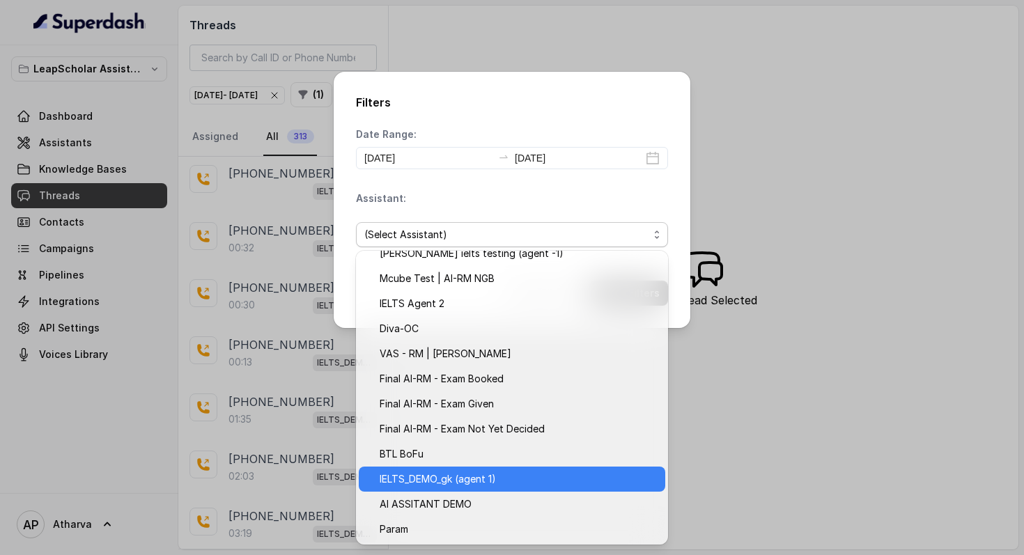
click at [503, 483] on span "IELTS_DEMO_gk (agent 1)" at bounding box center [518, 479] width 277 height 17
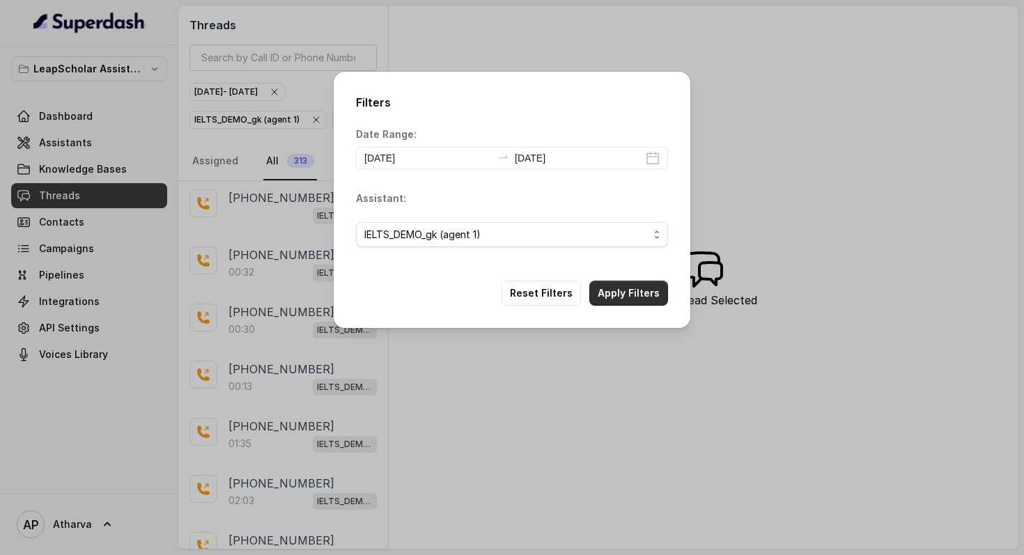
click at [648, 295] on button "Apply Filters" at bounding box center [628, 293] width 79 height 25
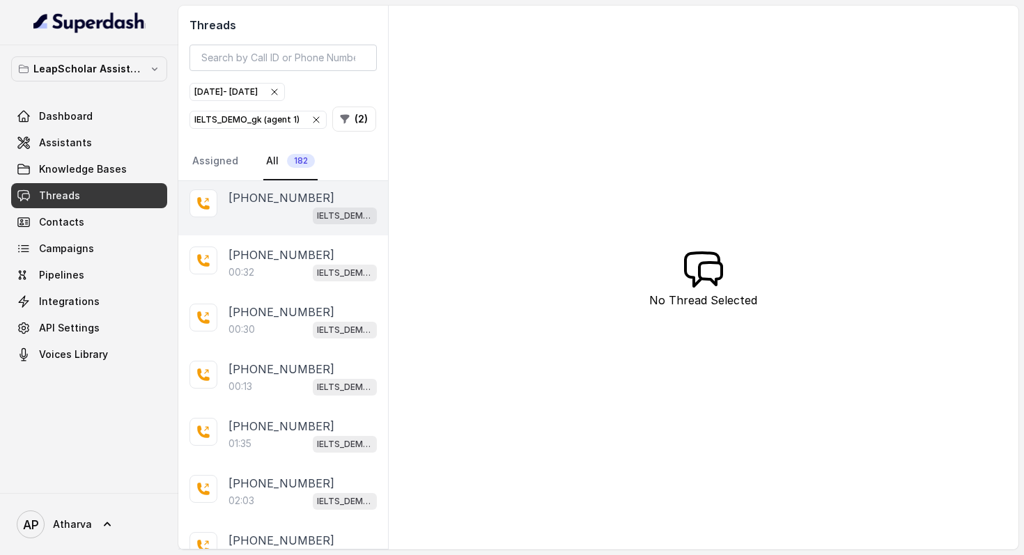
click at [264, 217] on div "IELTS_DEMO_gk (agent 1)" at bounding box center [302, 215] width 148 height 18
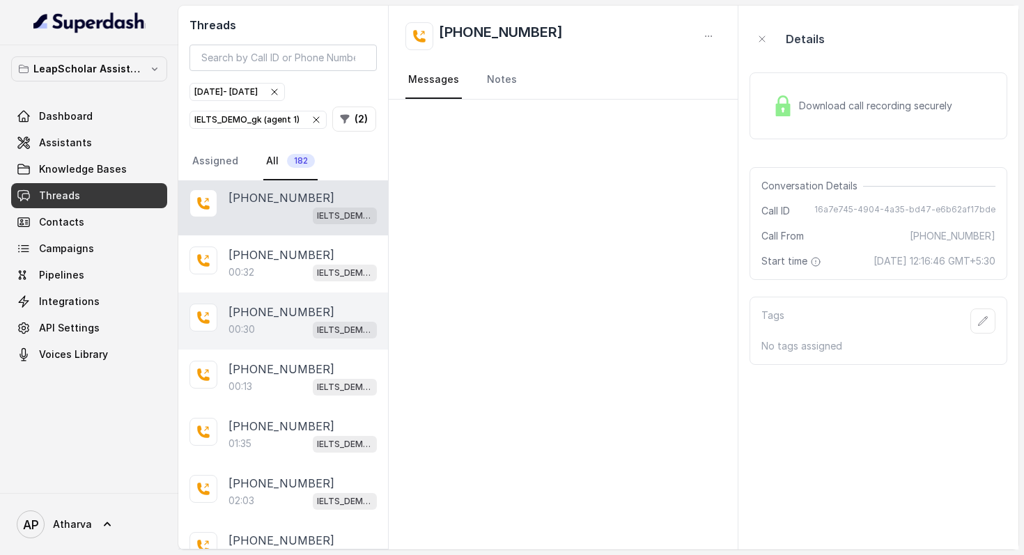
click at [270, 293] on div "[PHONE_NUMBER]:30 IELTS_DEMO_gk (agent 1)" at bounding box center [283, 321] width 210 height 57
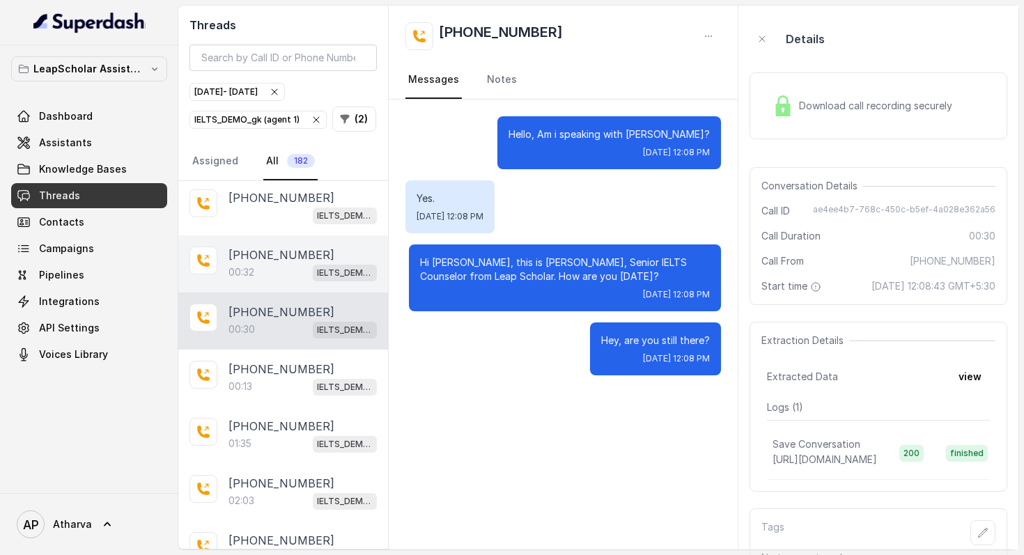
click at [281, 266] on div "00:32 IELTS_DEMO_gk (agent 1)" at bounding box center [302, 272] width 148 height 18
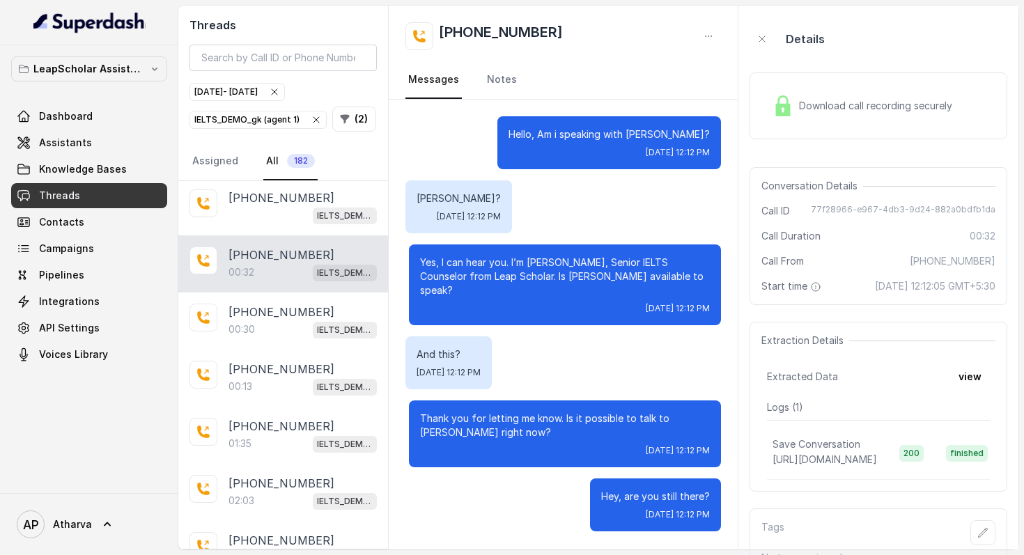
click at [779, 114] on img at bounding box center [783, 105] width 21 height 21
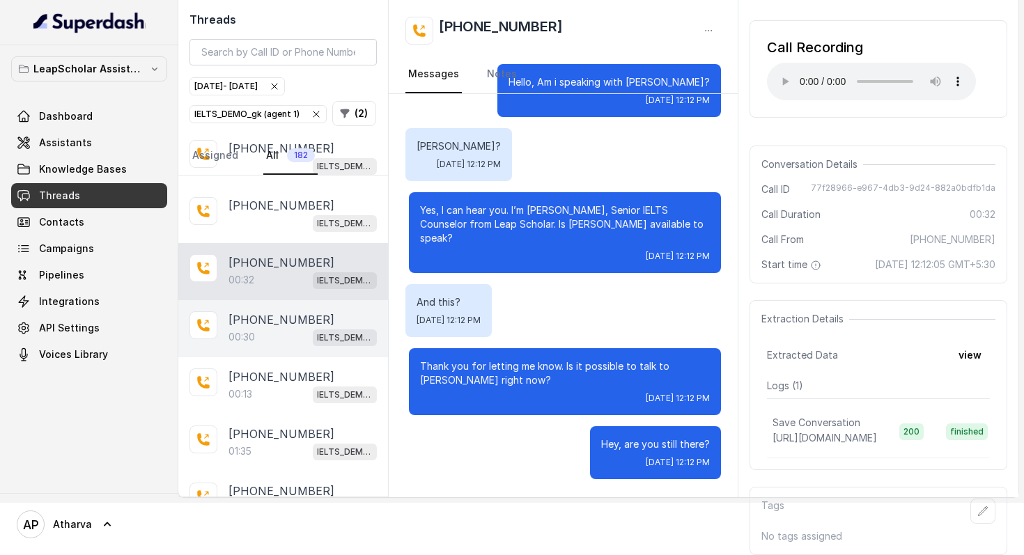
click at [291, 300] on div "[PHONE_NUMBER]:30 IELTS_DEMO_gk (agent 1)" at bounding box center [283, 328] width 210 height 57
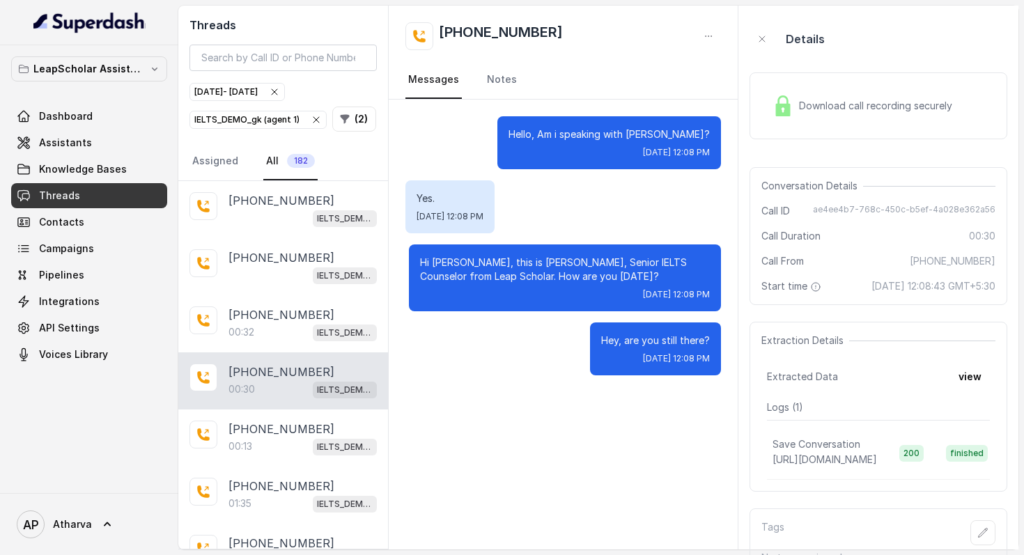
scroll to position [1, 0]
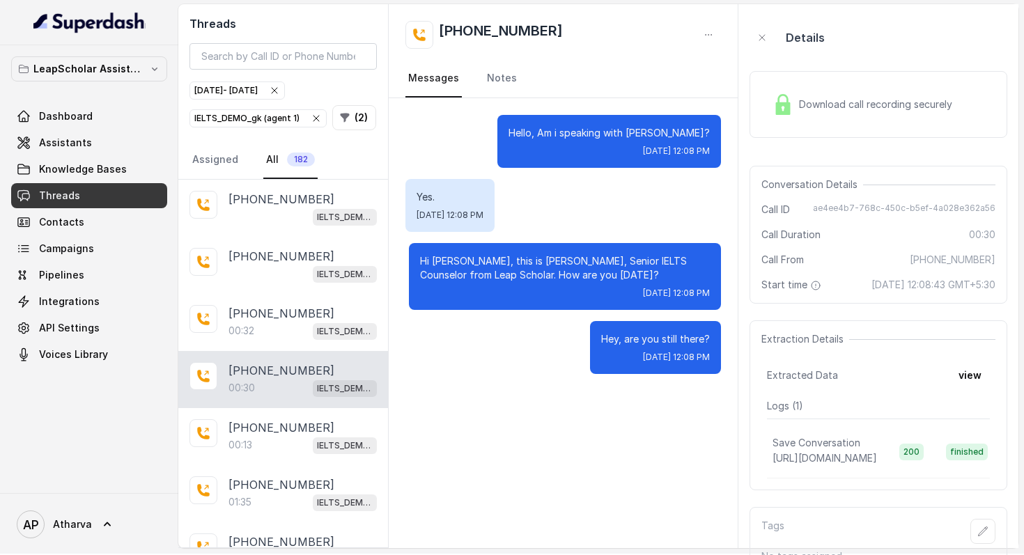
click at [787, 95] on img at bounding box center [783, 104] width 21 height 21
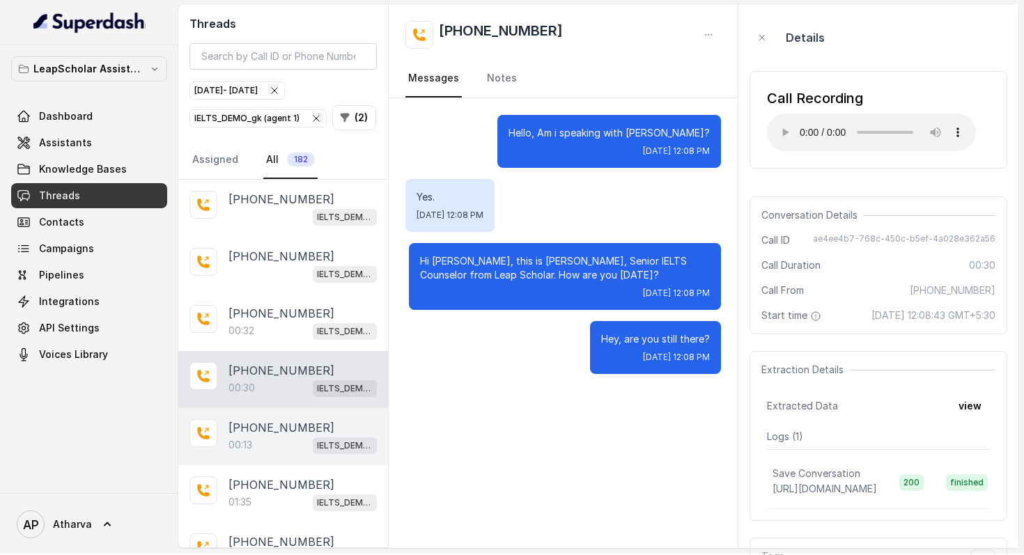
click at [294, 427] on p "[PHONE_NUMBER]" at bounding box center [281, 427] width 106 height 17
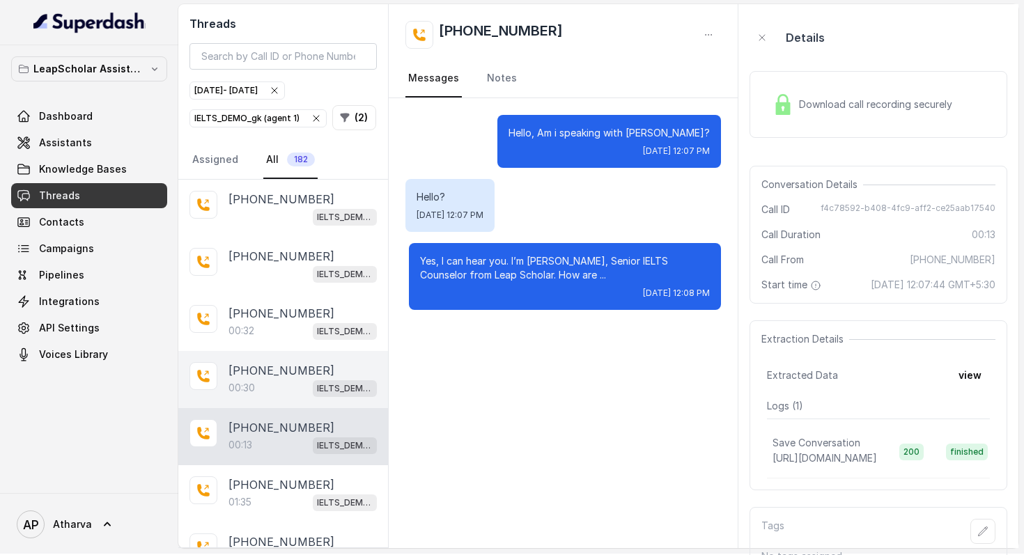
click at [301, 379] on div "00:30 IELTS_DEMO_gk (agent 1)" at bounding box center [302, 388] width 148 height 18
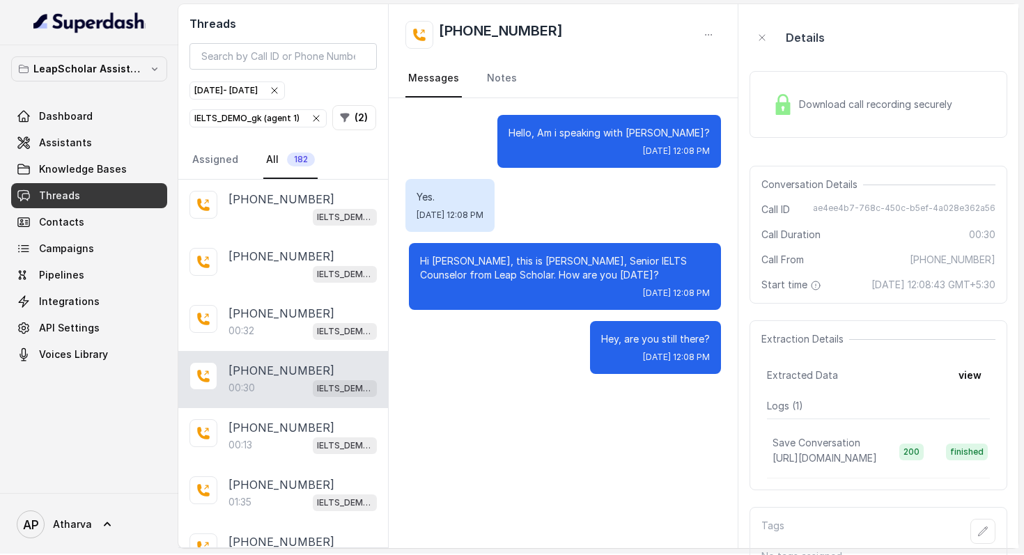
click at [801, 103] on span "Download call recording securely" at bounding box center [878, 105] width 159 height 14
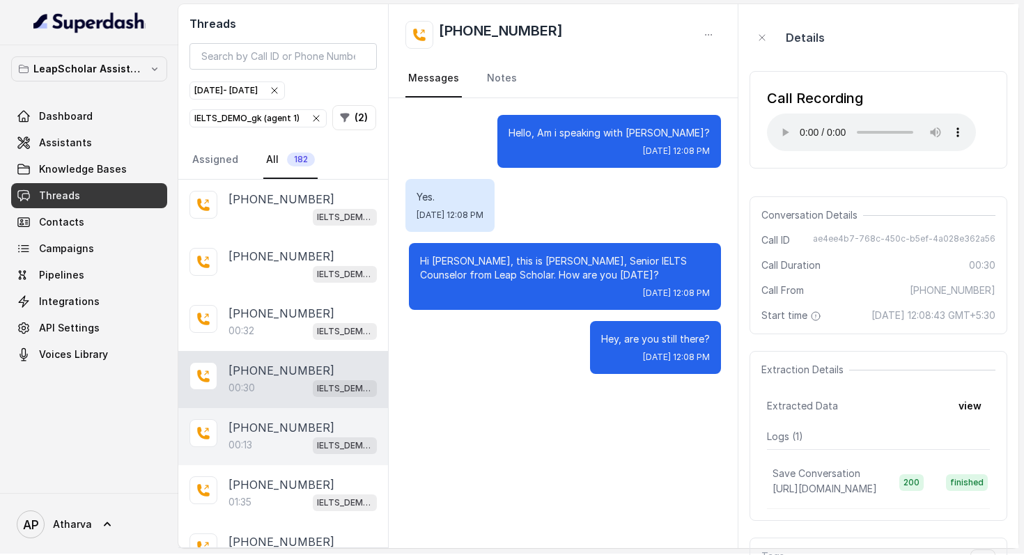
click at [260, 410] on div "[PHONE_NUMBER]:13 IELTS_DEMO_gk (agent 1)" at bounding box center [283, 436] width 210 height 57
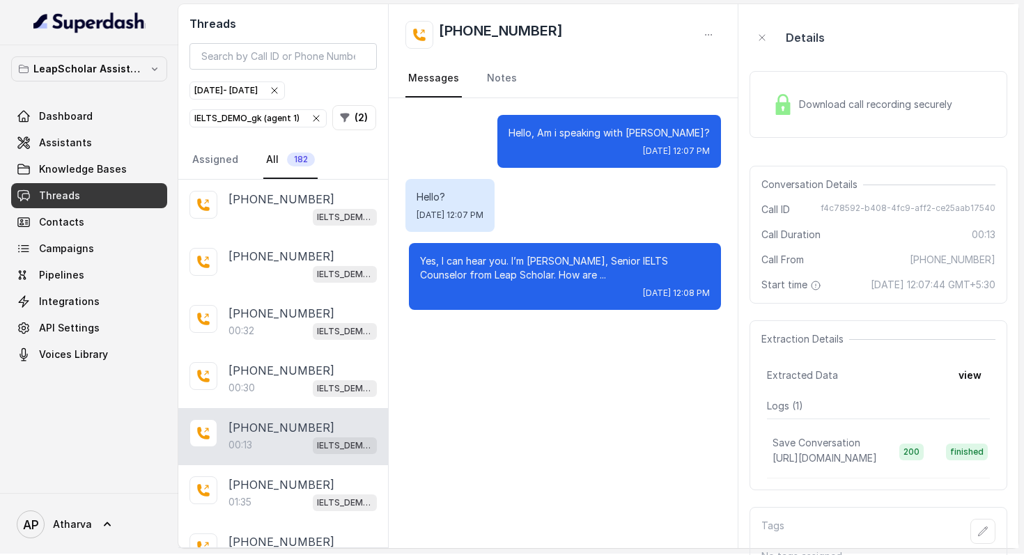
click at [777, 111] on img at bounding box center [783, 104] width 21 height 21
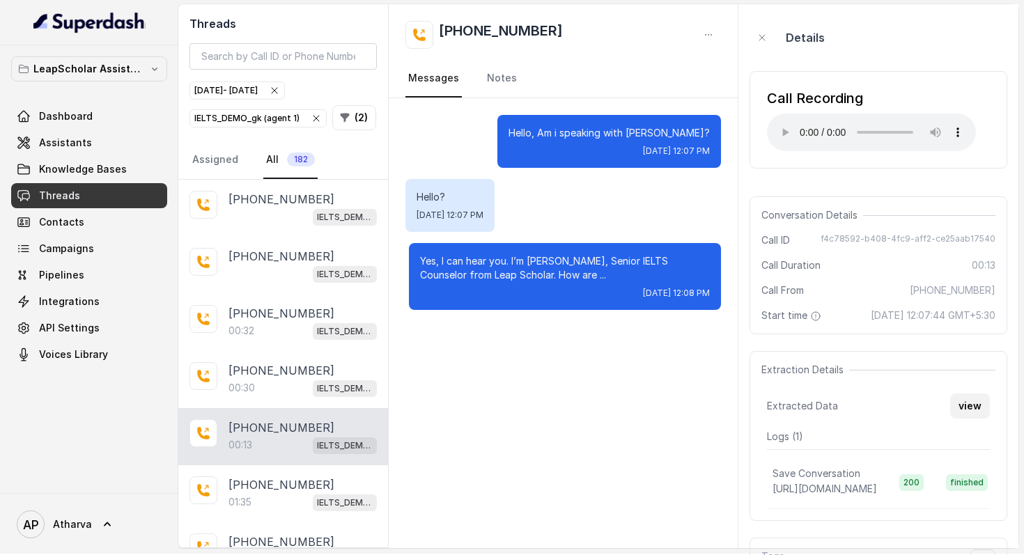
click at [967, 409] on button "view" at bounding box center [970, 406] width 40 height 25
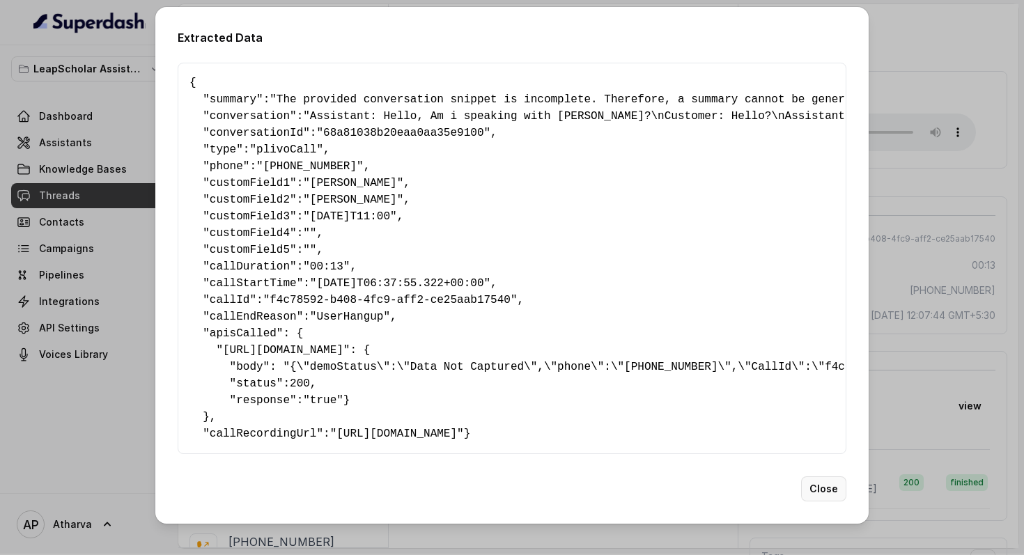
click at [821, 502] on button "Close" at bounding box center [823, 488] width 45 height 25
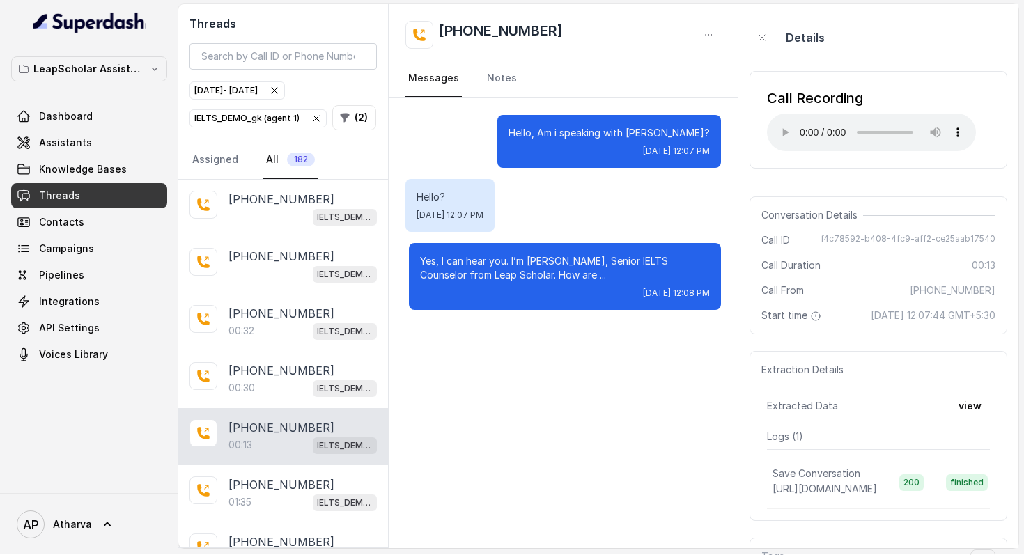
scroll to position [111, 0]
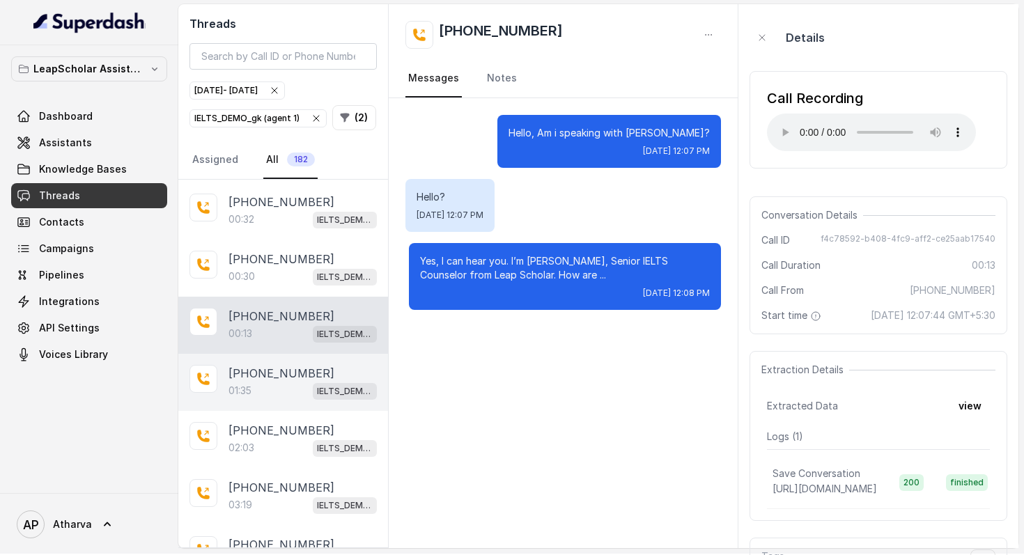
click at [282, 378] on p "[PHONE_NUMBER]" at bounding box center [281, 373] width 106 height 17
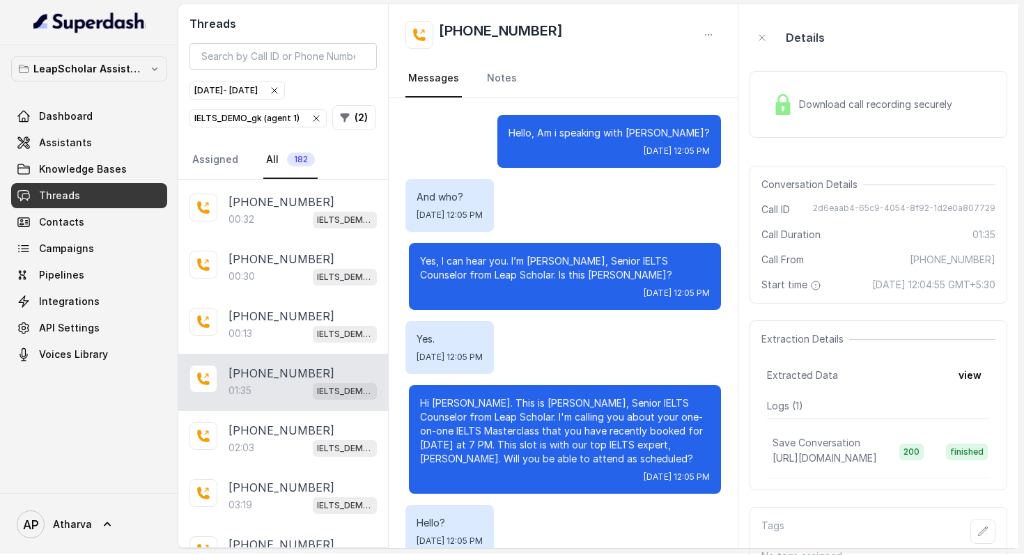
scroll to position [756, 0]
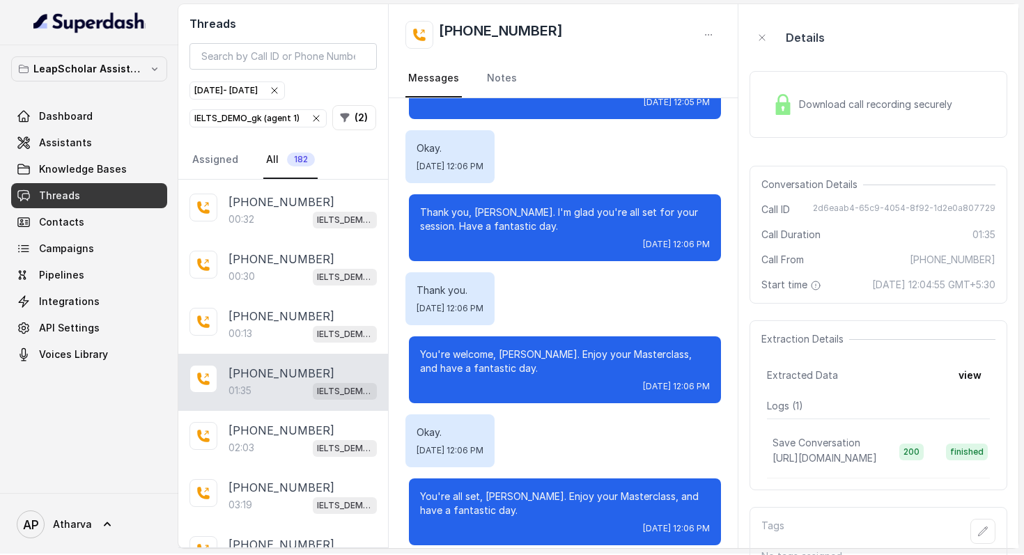
click at [786, 111] on img at bounding box center [783, 104] width 21 height 21
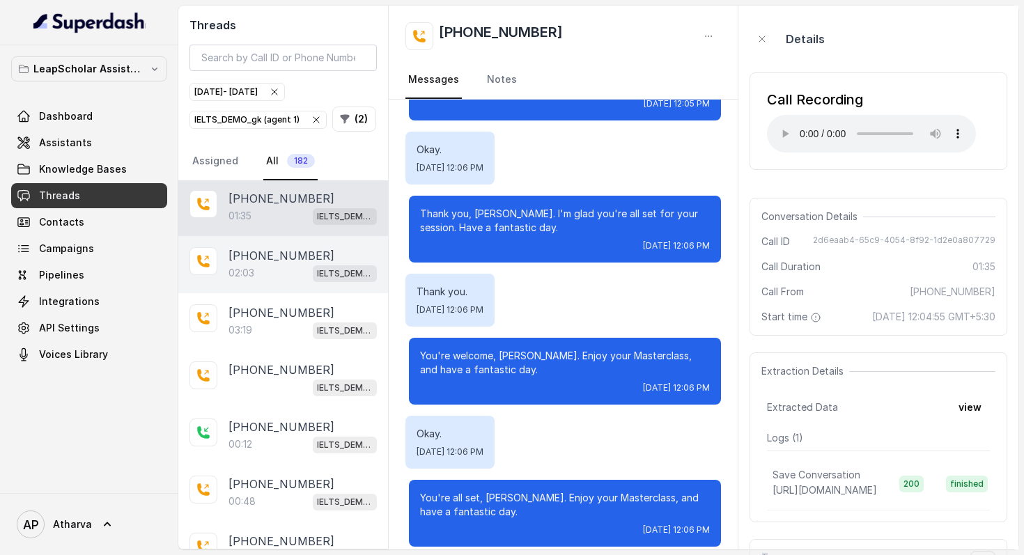
scroll to position [288, 0]
click at [284, 278] on div "02:03 IELTS_DEMO_gk (agent 1)" at bounding box center [302, 272] width 148 height 18
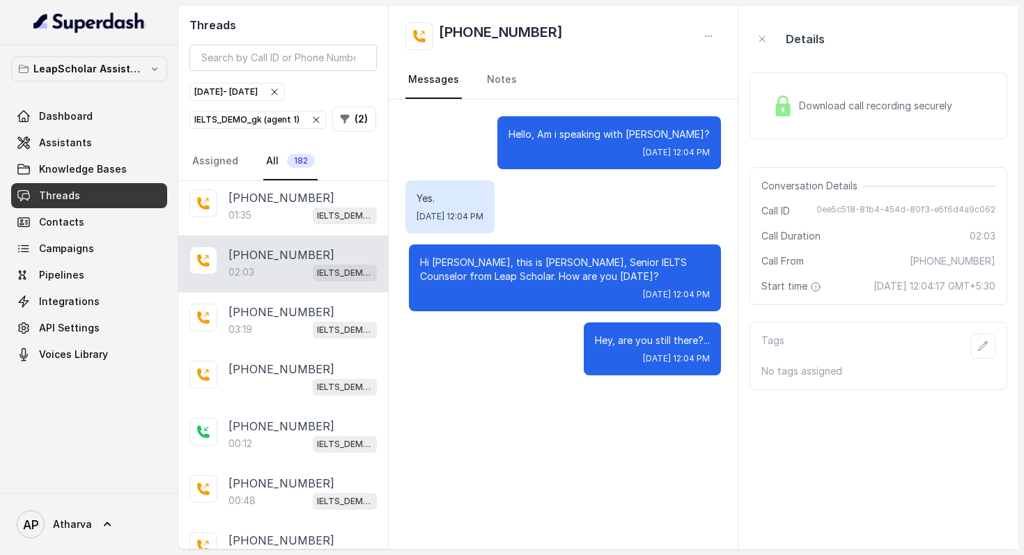
click at [789, 102] on img at bounding box center [783, 105] width 21 height 21
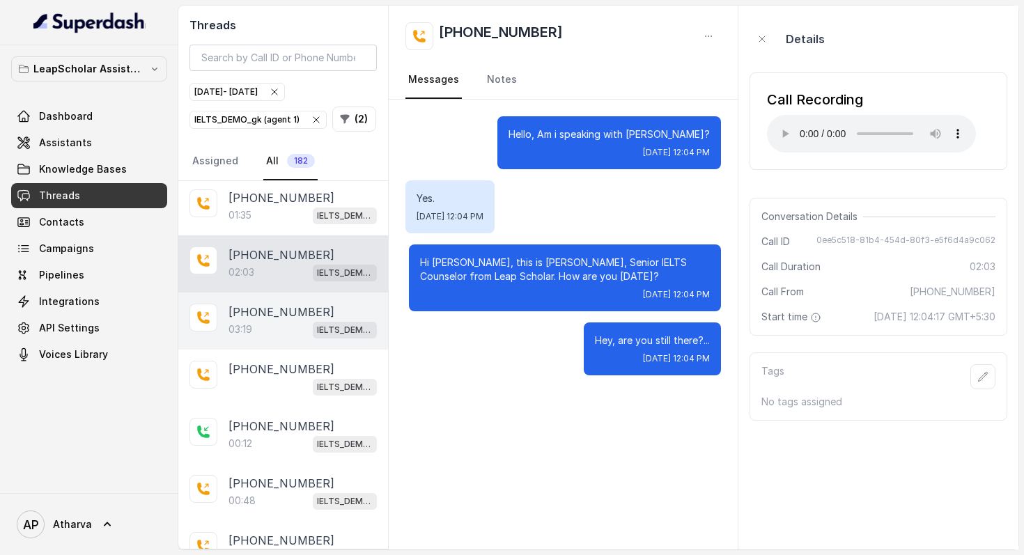
click at [267, 320] on div "03:19 IELTS_DEMO_gk (agent 1)" at bounding box center [302, 329] width 148 height 18
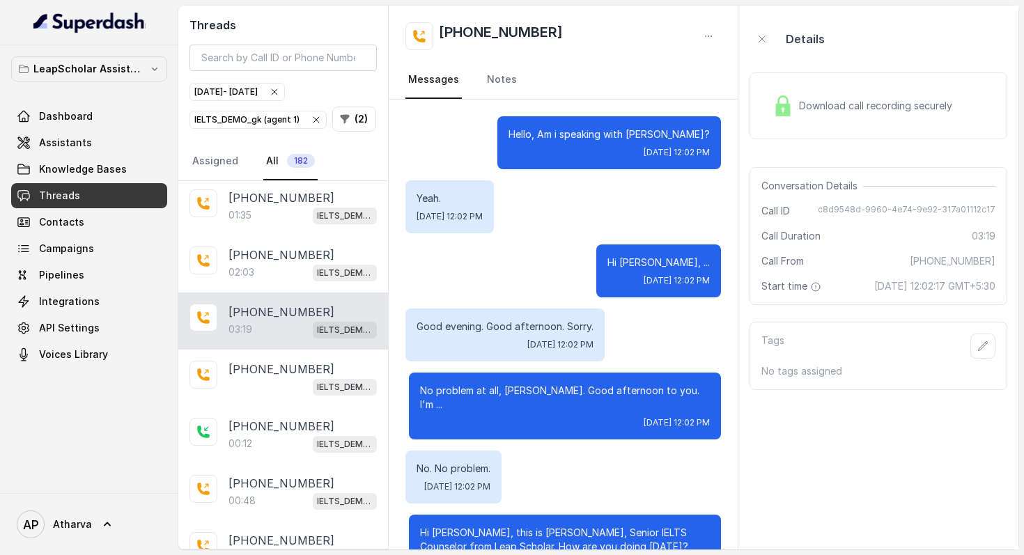
scroll to position [1205, 0]
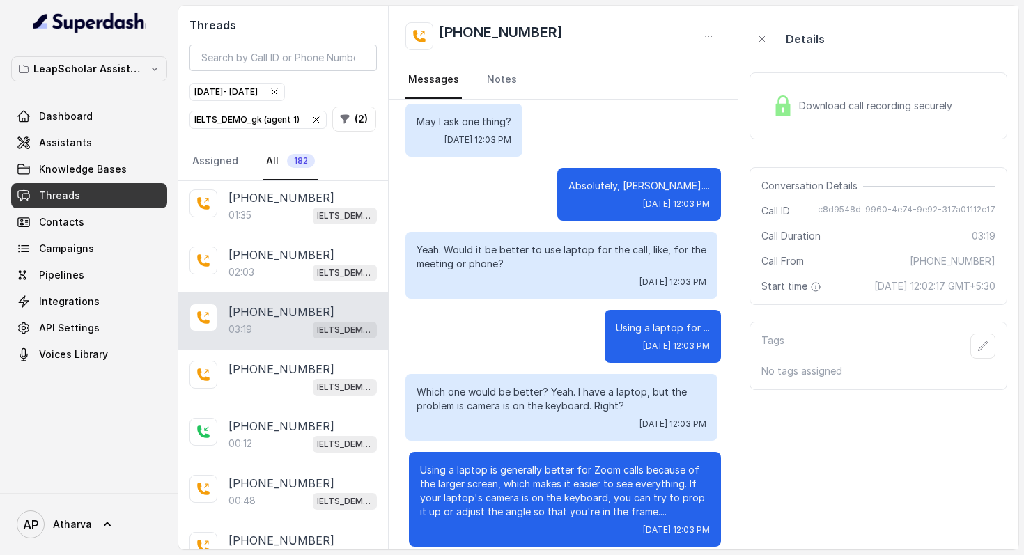
click at [800, 113] on div "Download call recording securely" at bounding box center [862, 106] width 191 height 32
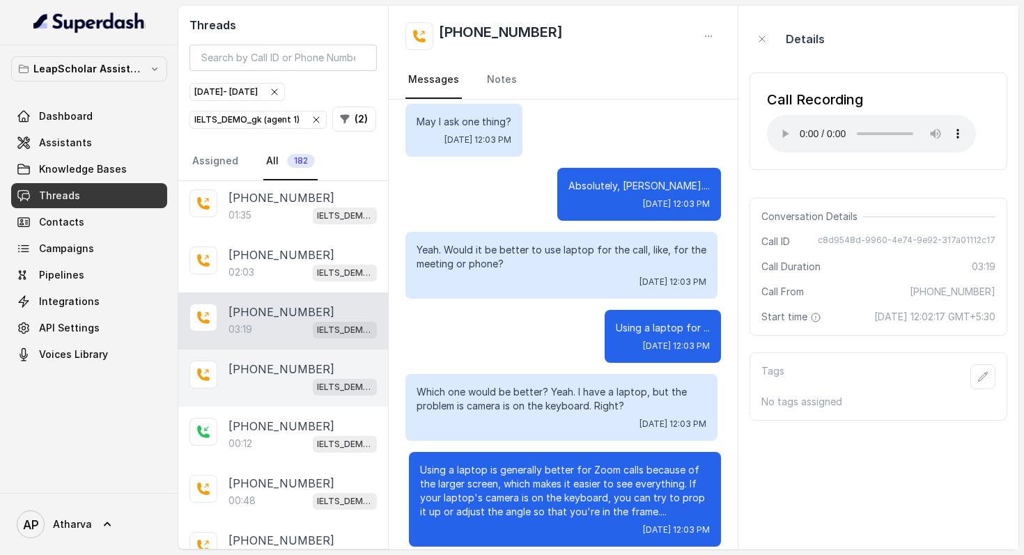
click at [265, 354] on div "[PHONE_NUMBER] IELTS_DEMO_gk (agent 1)" at bounding box center [283, 378] width 210 height 57
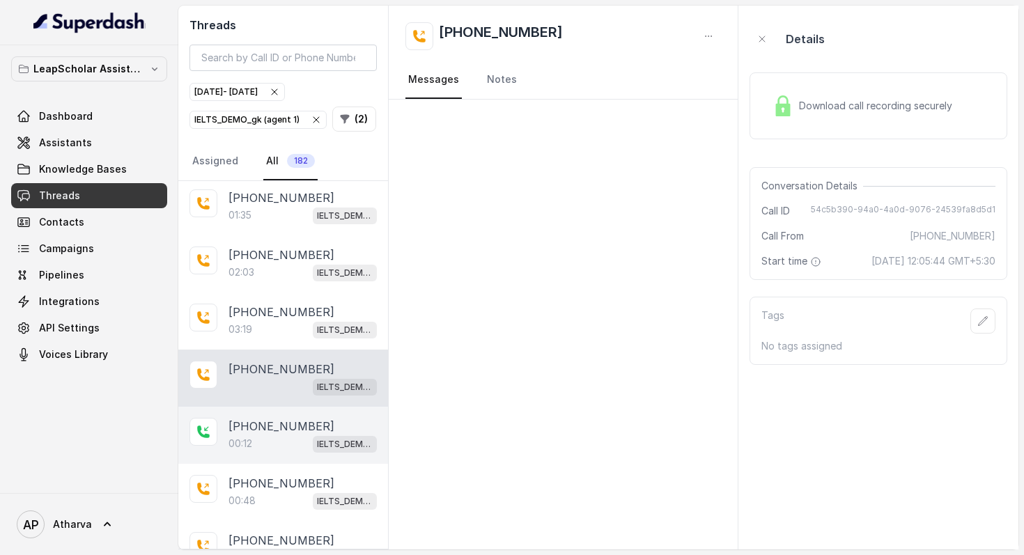
click at [259, 436] on div "00:12 IELTS_DEMO_gk (agent 1)" at bounding box center [302, 444] width 148 height 18
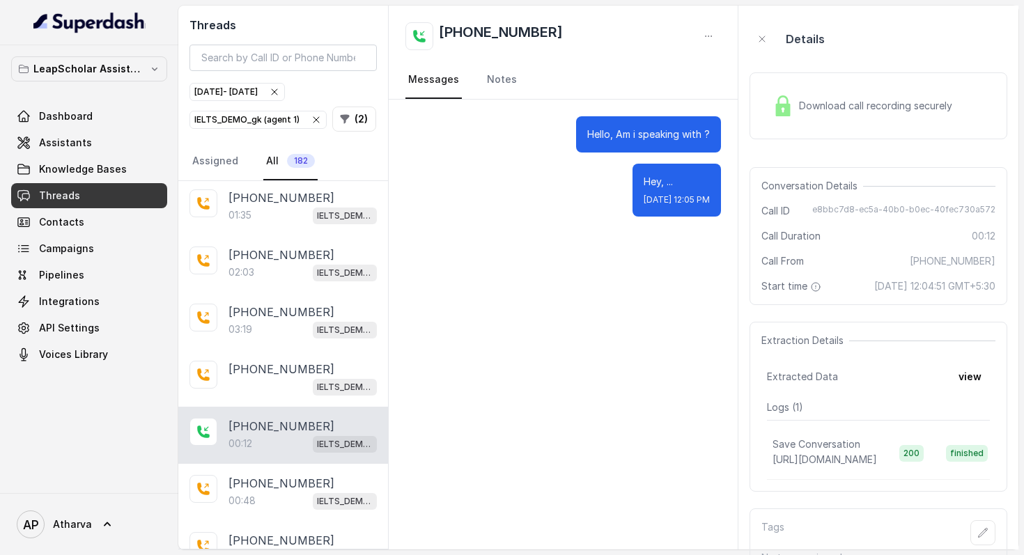
click at [784, 104] on img at bounding box center [783, 105] width 21 height 21
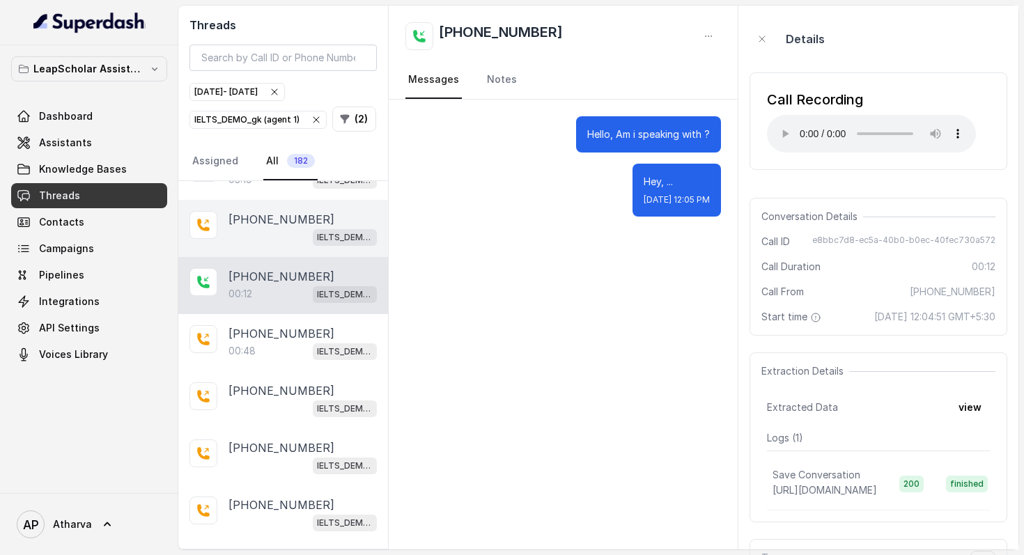
scroll to position [440, 0]
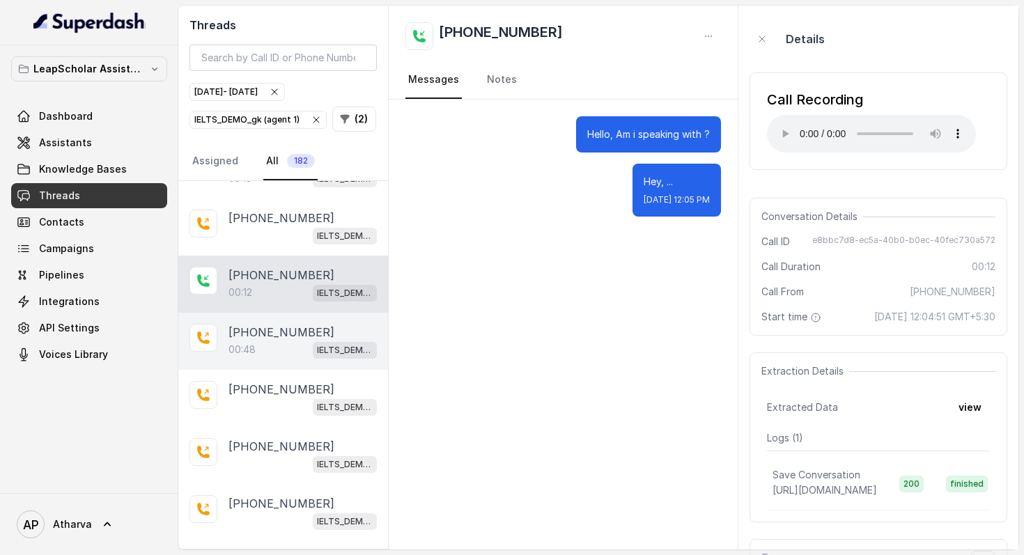
click at [263, 352] on div "00:48 IELTS_DEMO_gk (agent 1)" at bounding box center [302, 350] width 148 height 18
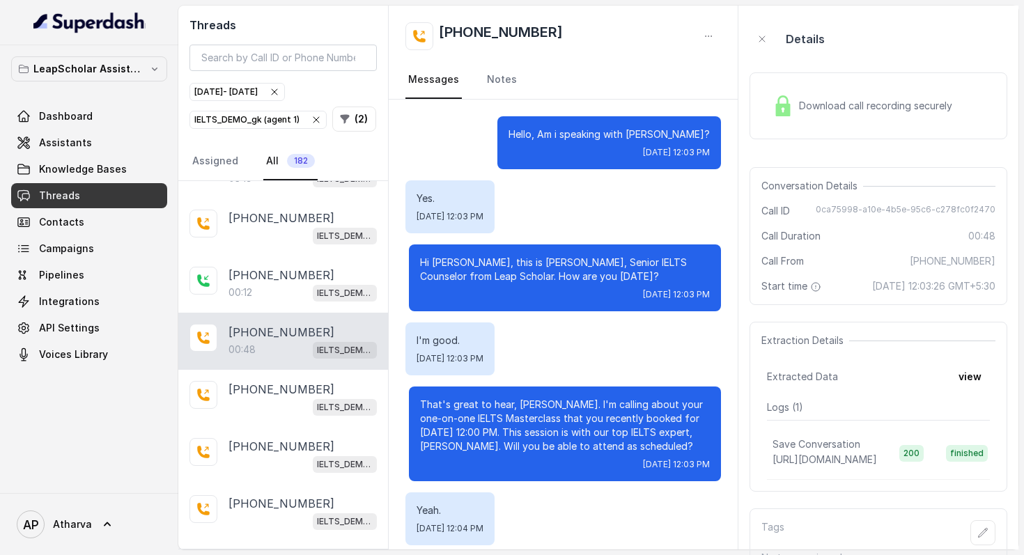
scroll to position [132, 0]
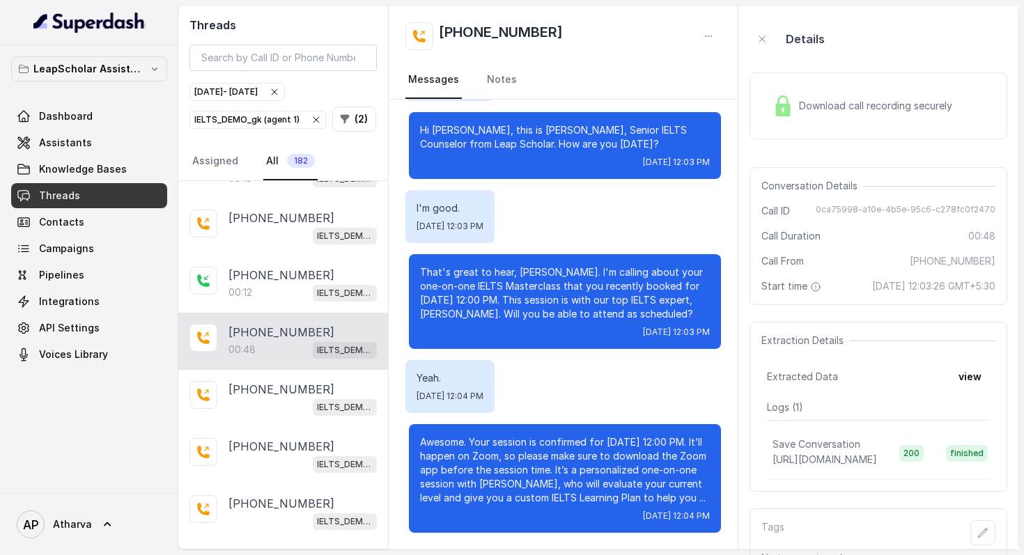
click at [809, 91] on div "Download call recording securely" at bounding box center [862, 106] width 191 height 32
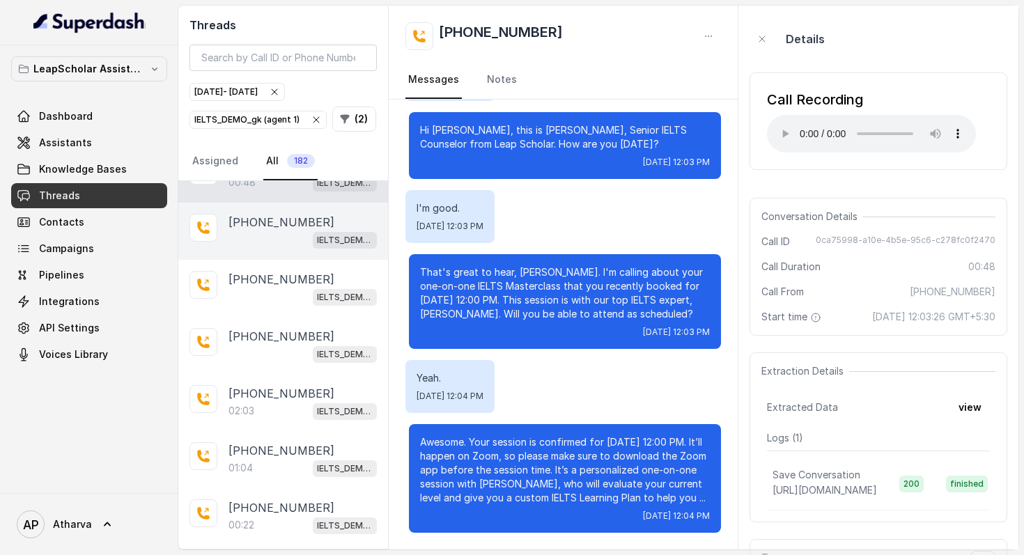
scroll to position [607, 0]
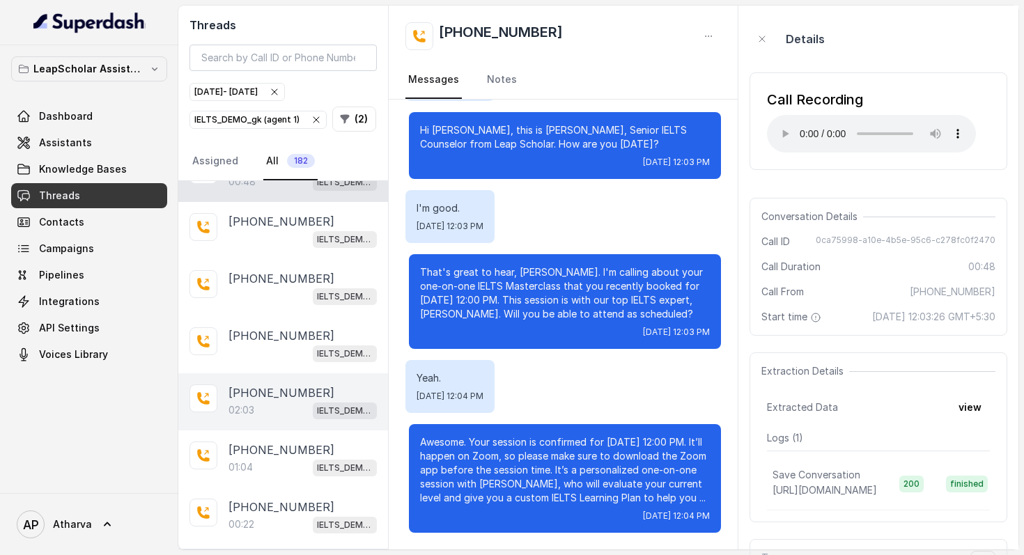
click at [285, 385] on p "[PHONE_NUMBER]" at bounding box center [281, 393] width 106 height 17
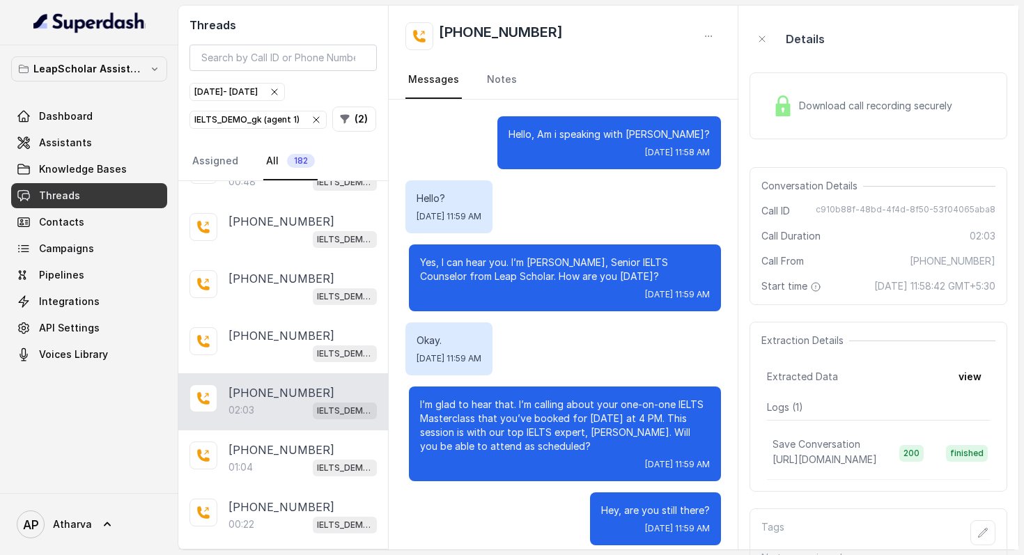
scroll to position [985, 0]
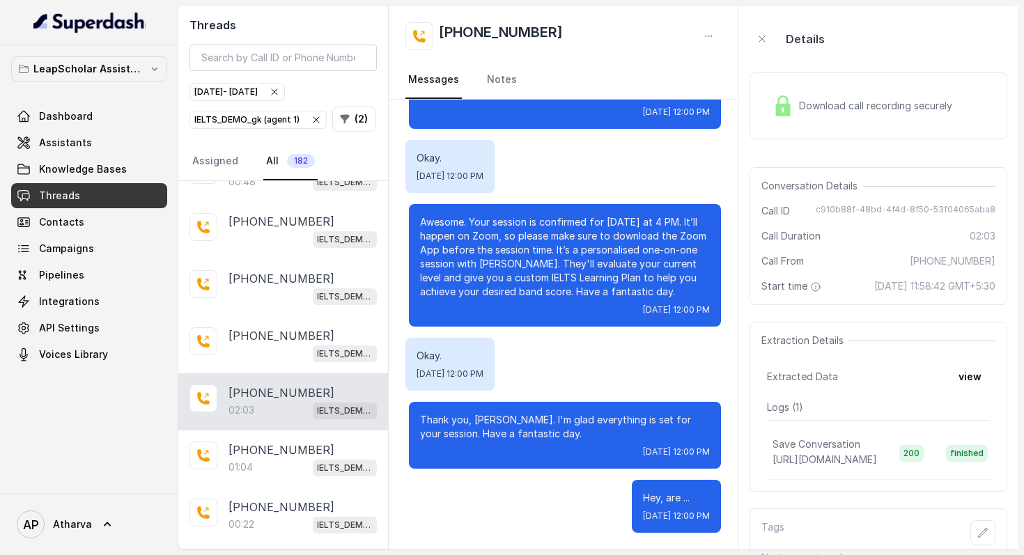
click at [789, 112] on img at bounding box center [783, 105] width 21 height 21
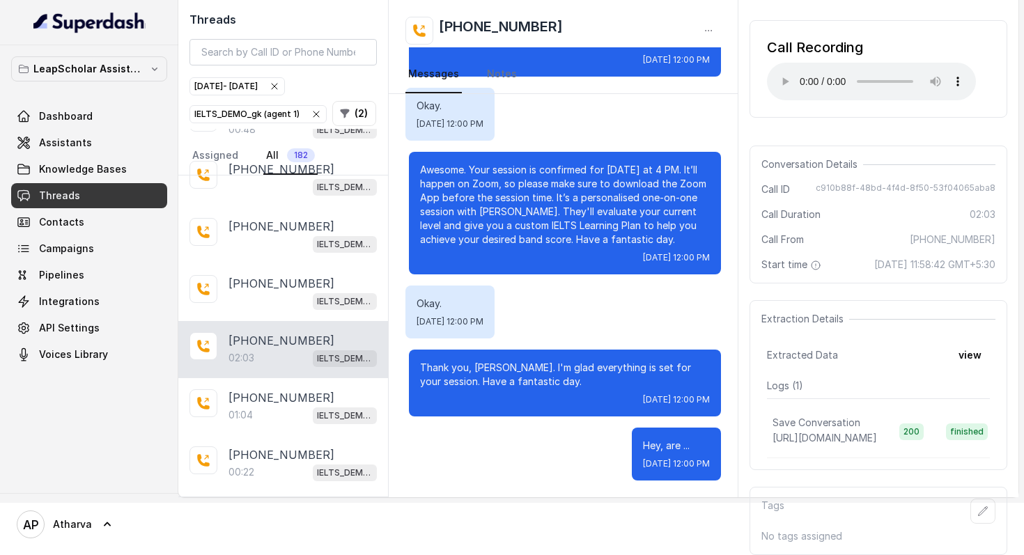
scroll to position [0, 0]
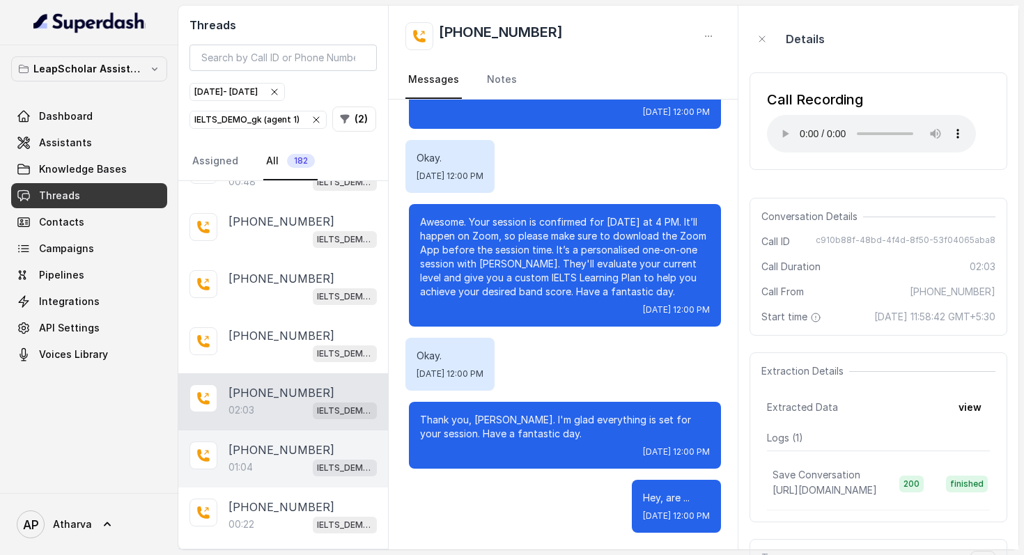
click at [284, 458] on div "01:04 IELTS_DEMO_gk (agent 1)" at bounding box center [302, 467] width 148 height 18
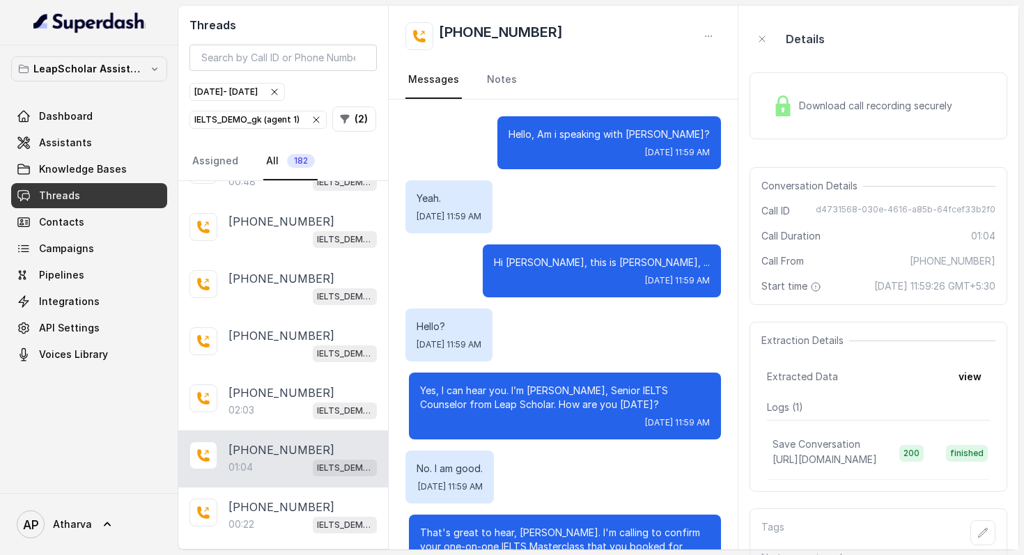
scroll to position [430, 0]
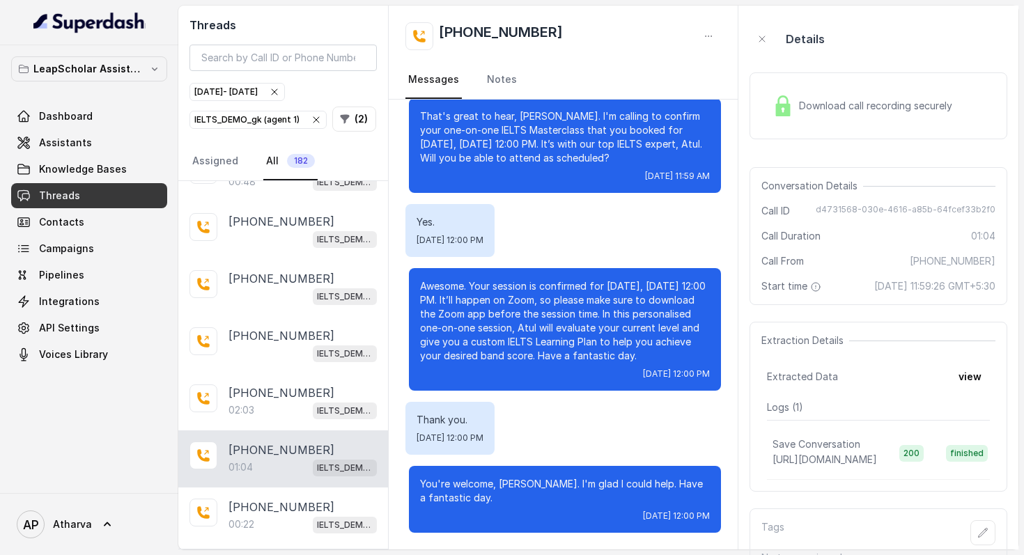
click at [792, 105] on img at bounding box center [783, 105] width 21 height 21
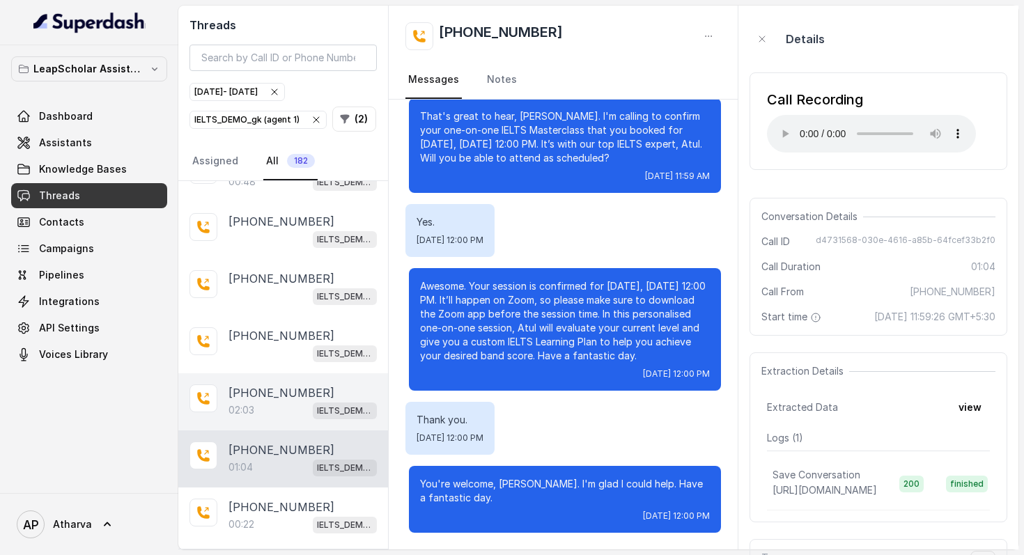
click at [261, 404] on div "02:03 IELTS_DEMO_gk (agent 1)" at bounding box center [302, 410] width 148 height 18
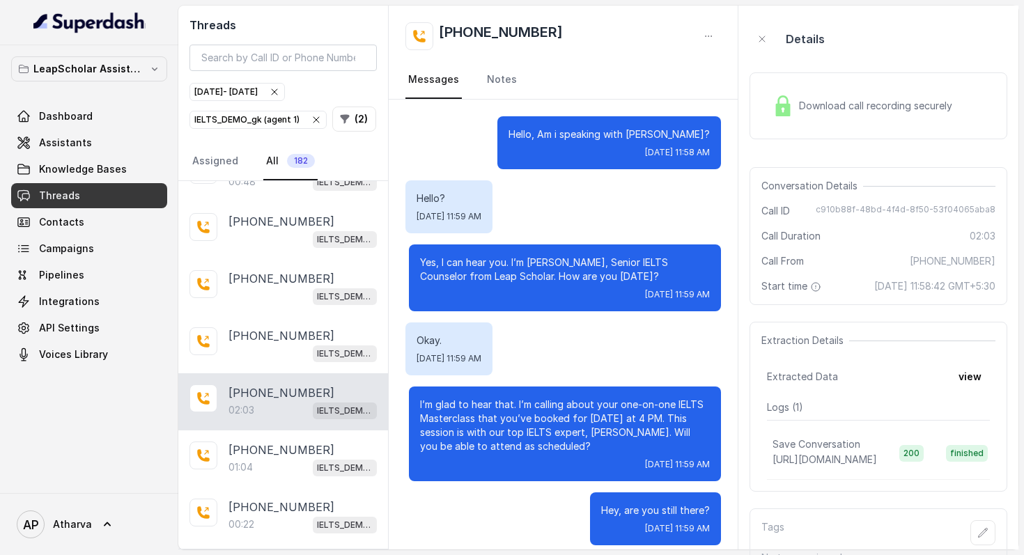
scroll to position [985, 0]
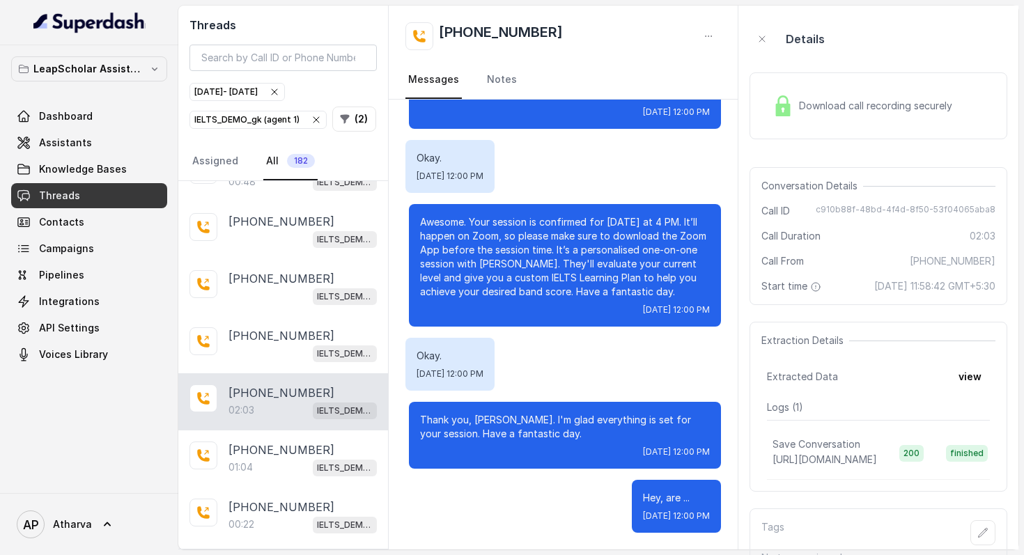
click at [782, 99] on img at bounding box center [783, 105] width 21 height 21
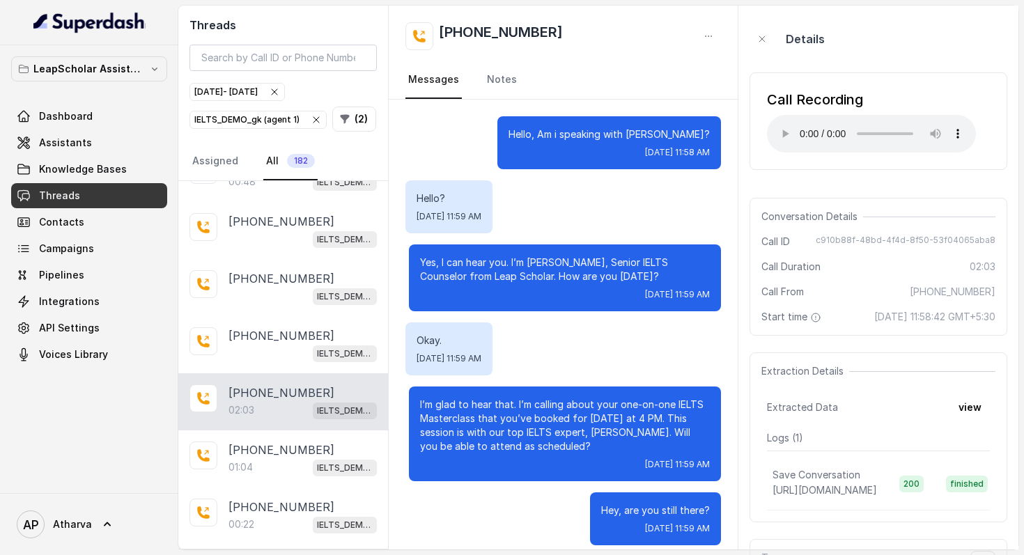
scroll to position [34, 0]
